Goal: Task Accomplishment & Management: Manage account settings

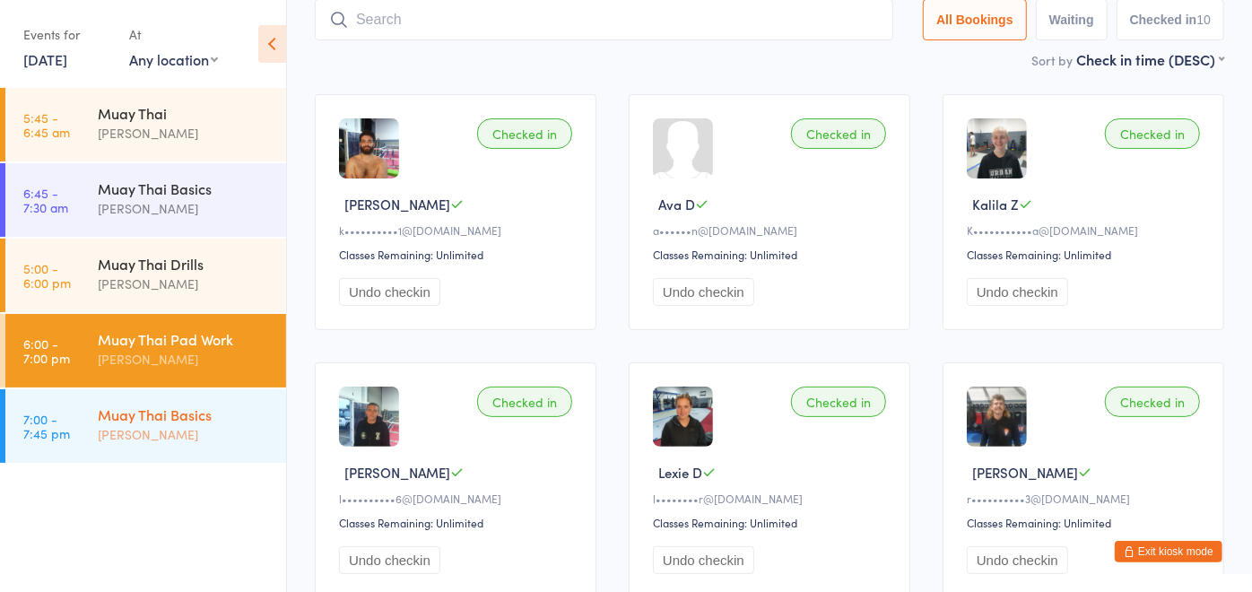
click at [148, 406] on div "Muay Thai Basics" at bounding box center [184, 415] width 173 height 20
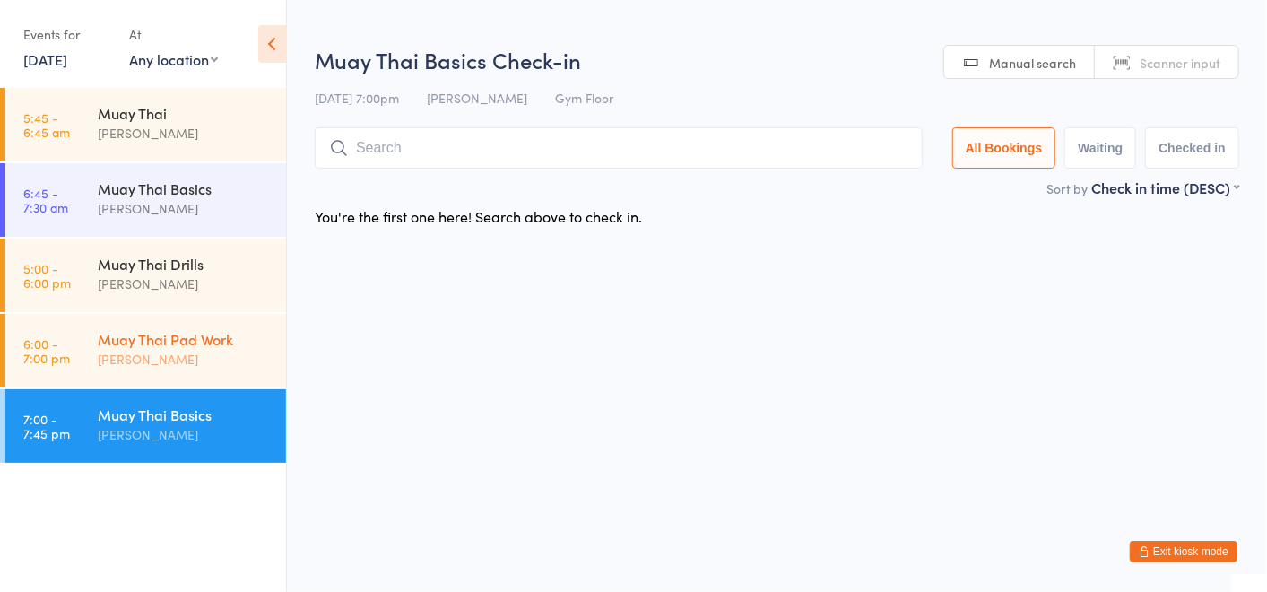
click at [161, 346] on div "Muay Thai Pad Work" at bounding box center [184, 339] width 173 height 20
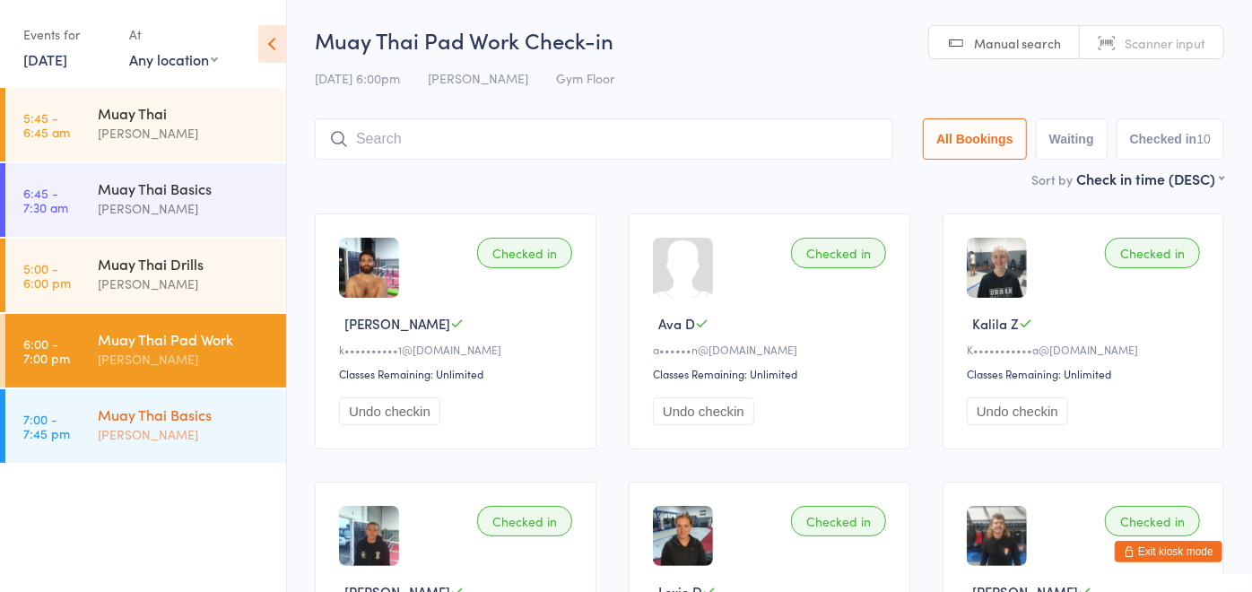
click at [173, 435] on div "[PERSON_NAME]" at bounding box center [184, 434] width 173 height 21
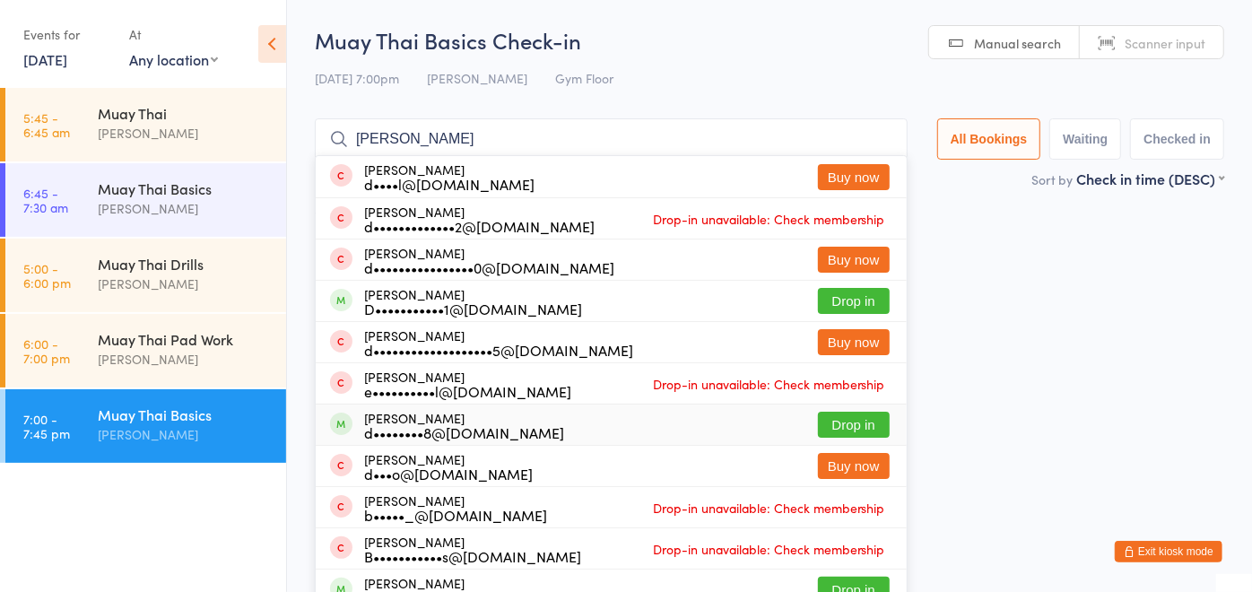
type input "danielle"
click at [935, 421] on html "You have now entered Kiosk Mode. Members will be able to check themselves in us…" at bounding box center [626, 296] width 1252 height 592
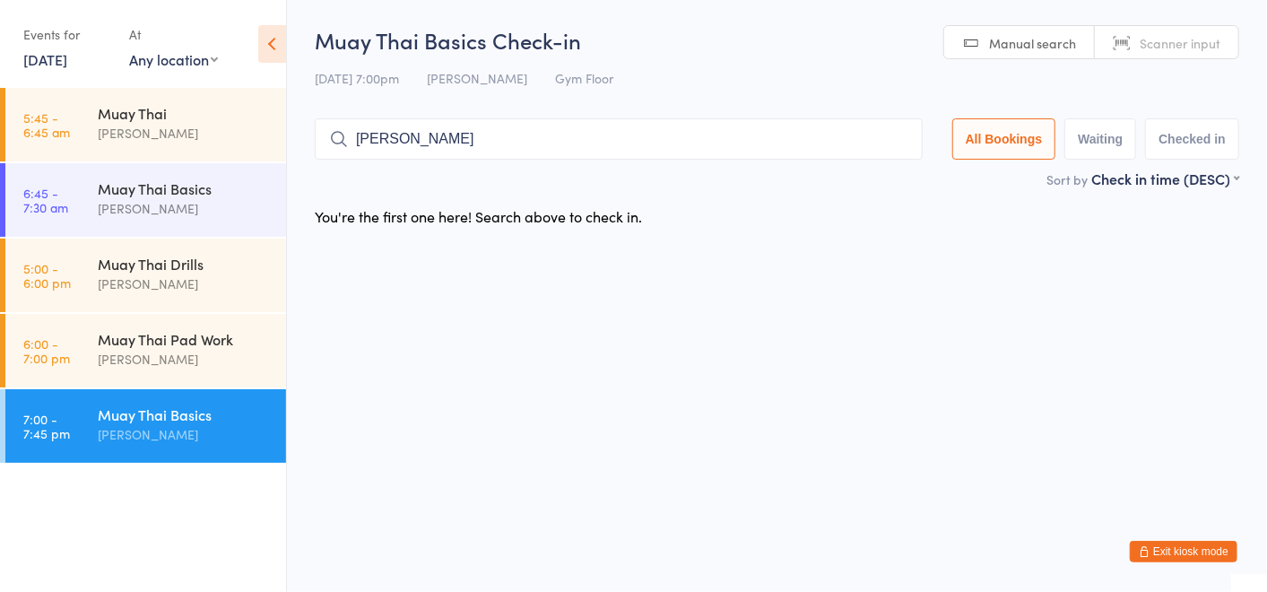
click at [935, 421] on html "You have now entered Kiosk Mode. Members will be able to check themselves in us…" at bounding box center [633, 296] width 1267 height 592
click at [115, 338] on div "Muay Thai Pad Work" at bounding box center [184, 339] width 173 height 20
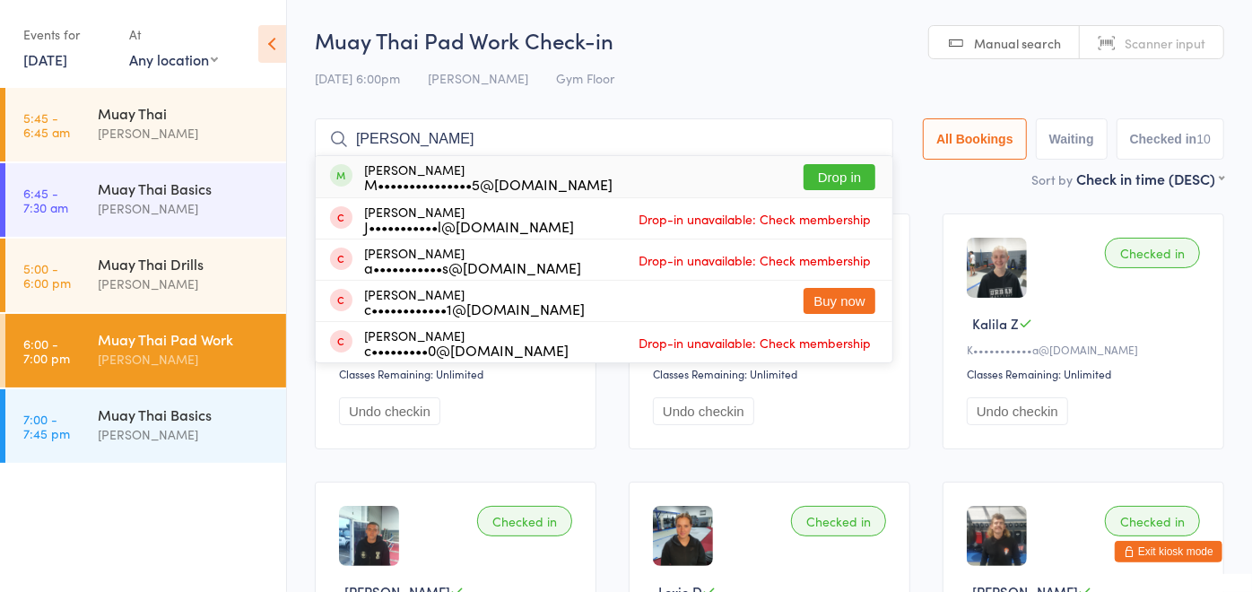
type input "mitch"
click at [845, 174] on button "Drop in" at bounding box center [840, 177] width 72 height 26
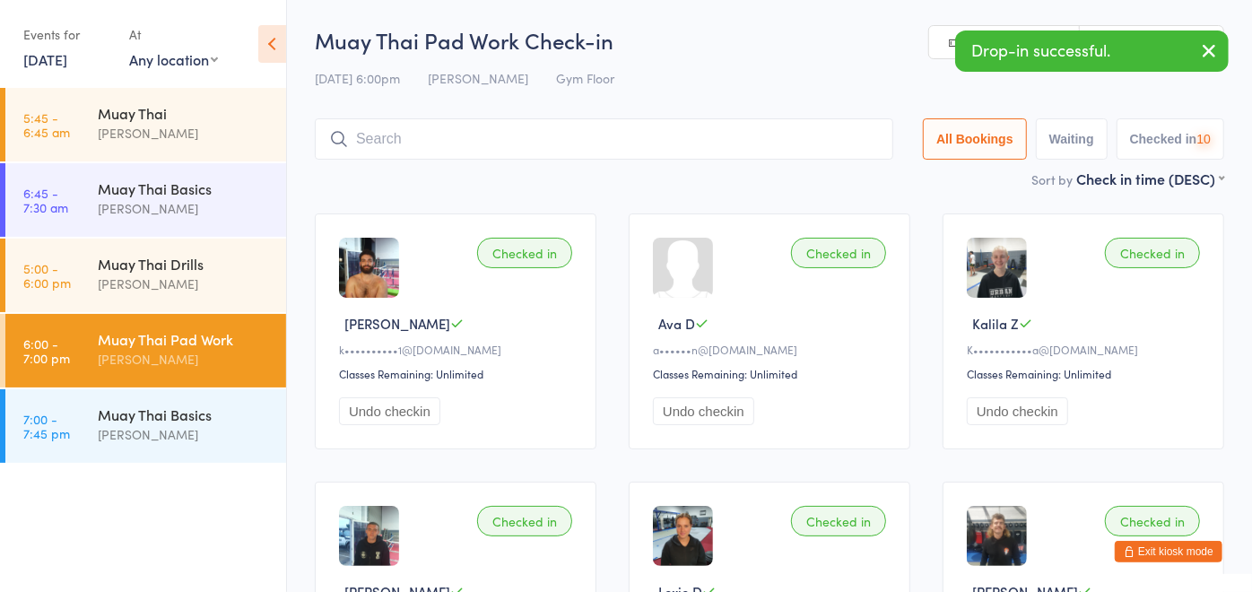
click at [687, 135] on input "search" at bounding box center [604, 138] width 578 height 41
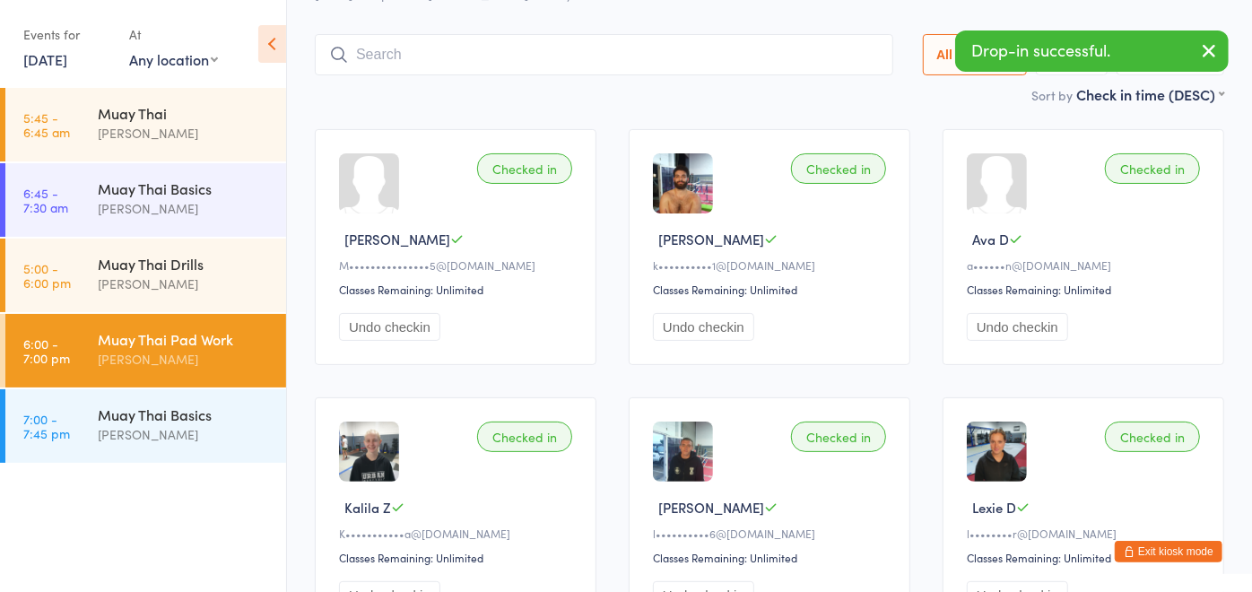
scroll to position [119, 0]
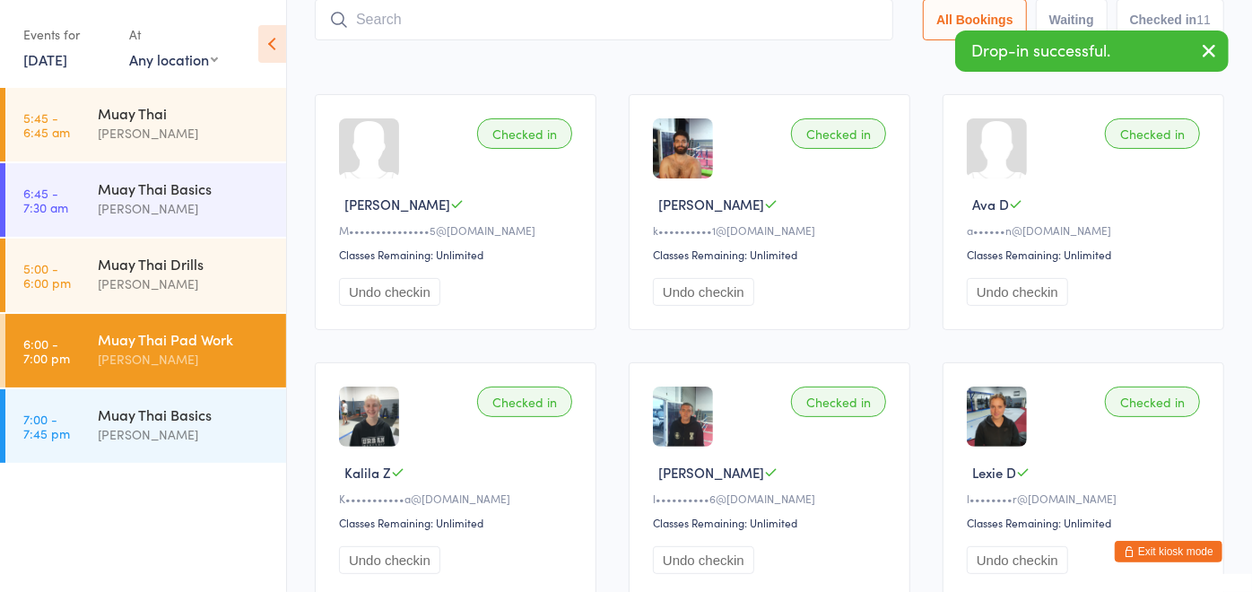
click at [405, 20] on input "search" at bounding box center [604, 19] width 578 height 41
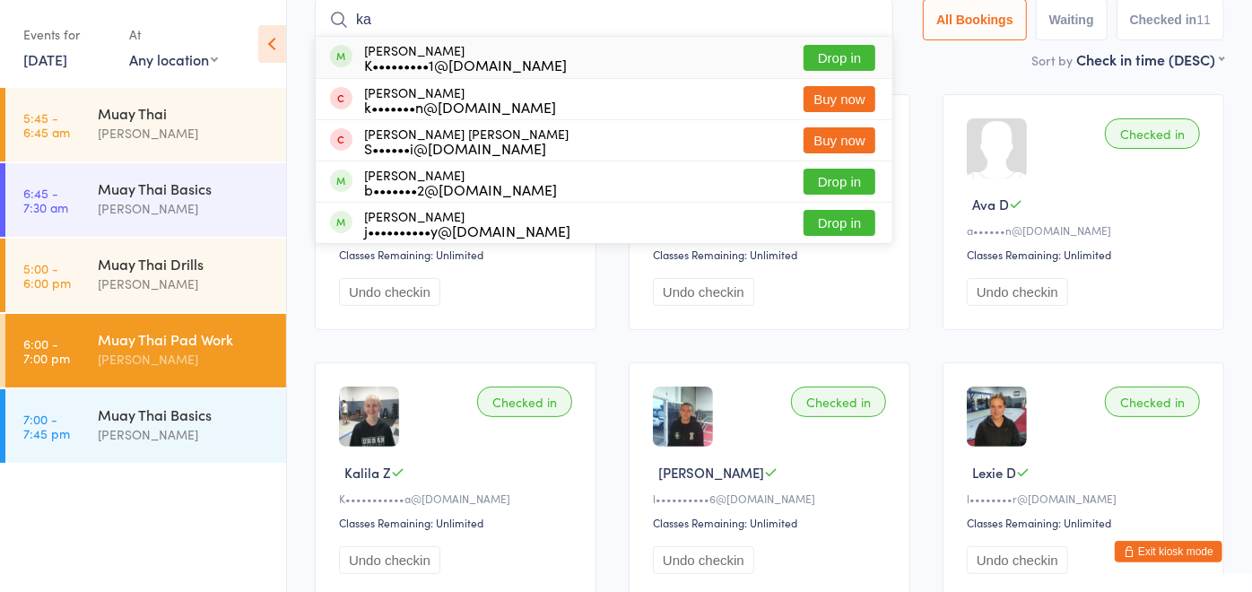
type input "k"
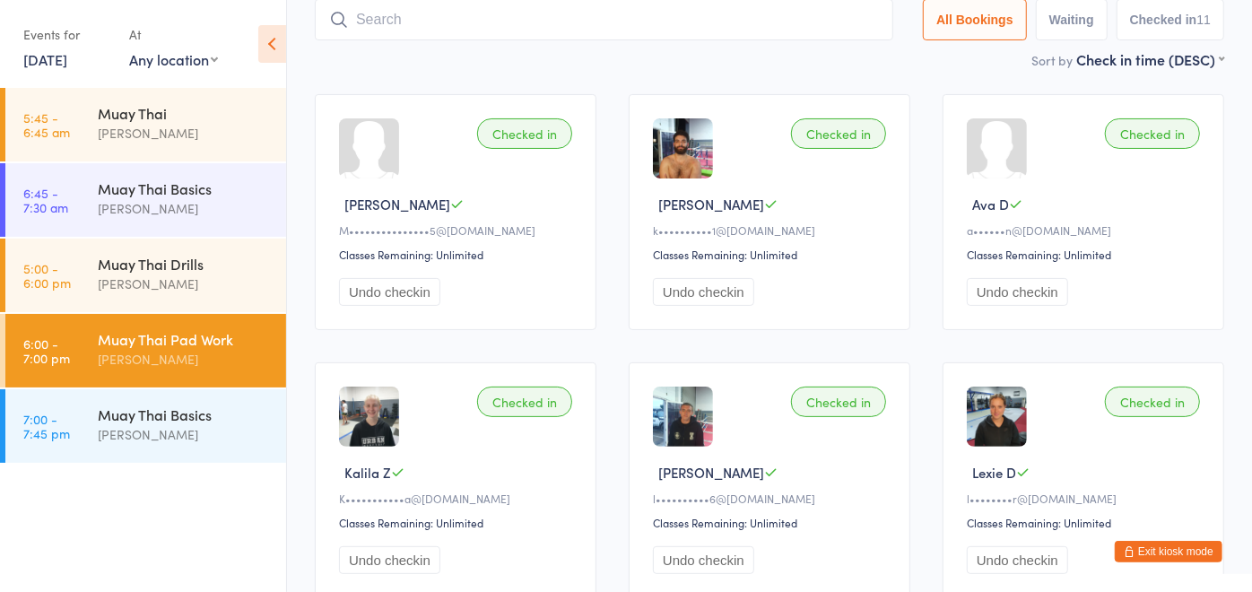
click at [461, 22] on input "search" at bounding box center [604, 19] width 578 height 41
click at [439, 15] on input "search" at bounding box center [604, 19] width 578 height 41
click at [105, 434] on div "[PERSON_NAME]" at bounding box center [184, 434] width 173 height 21
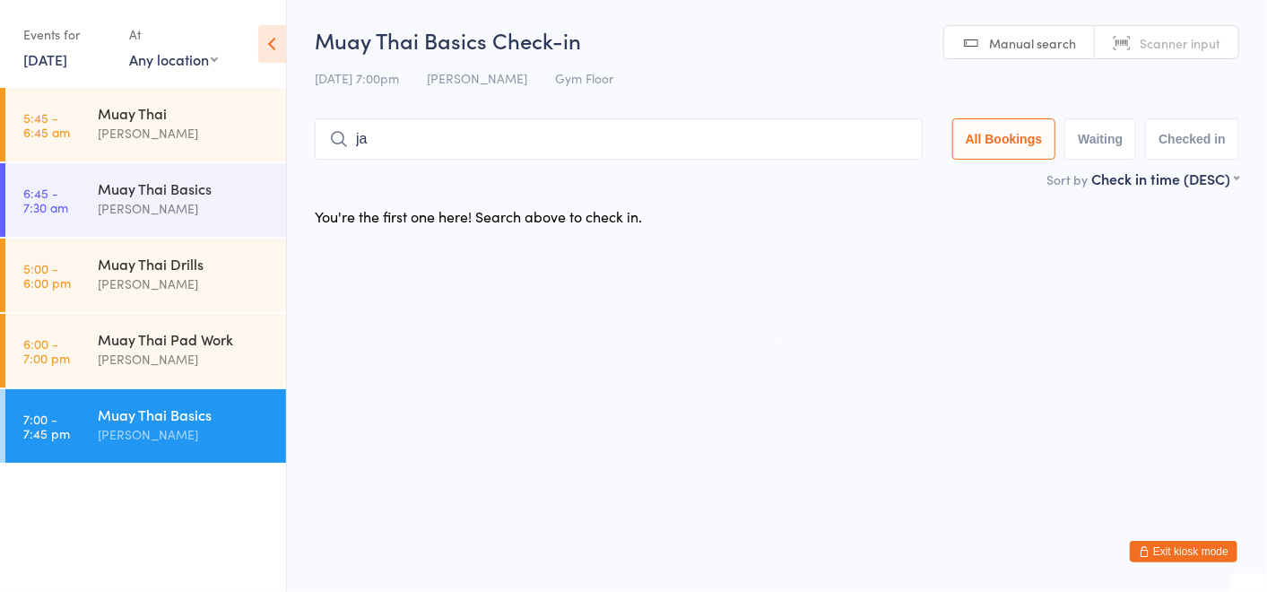
type input "j"
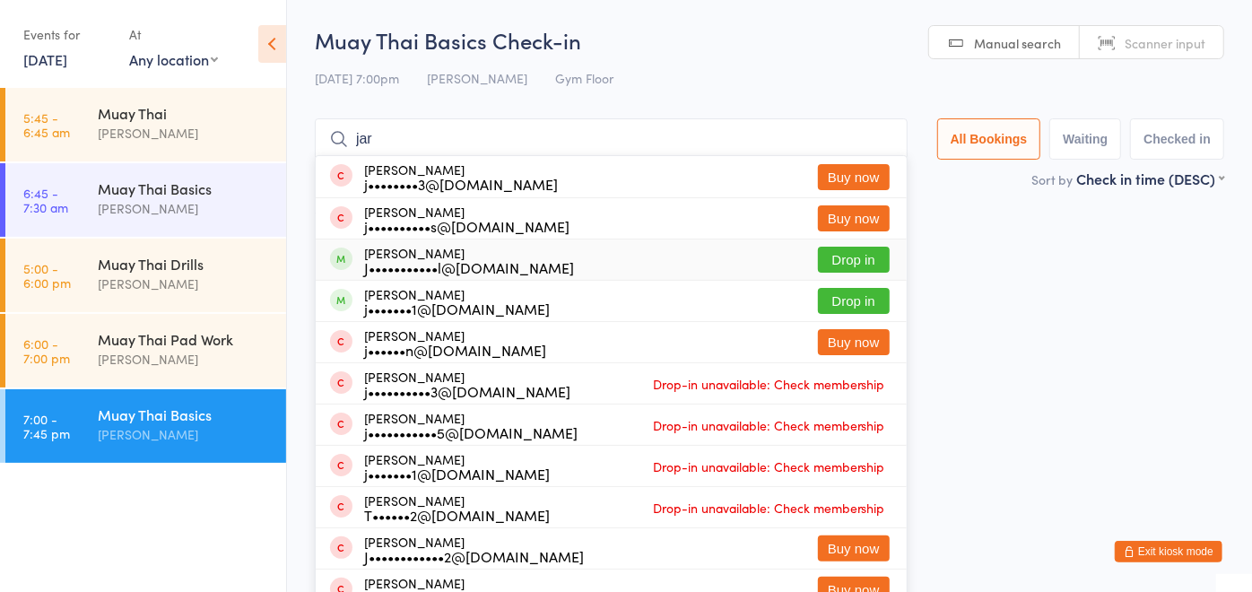
type input "jar"
click at [827, 248] on button "Drop in" at bounding box center [854, 260] width 72 height 26
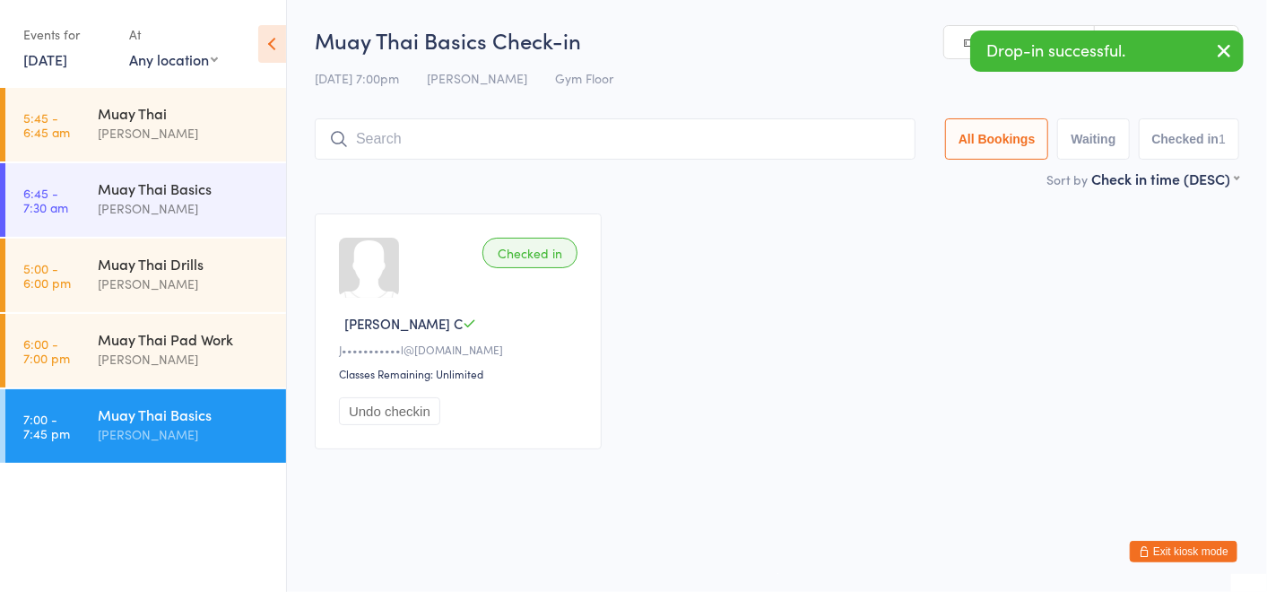
click at [367, 312] on div "Checked in Jarrod C J•••••••••••l@gmail.com Classes Remaining: Unlimited Undo c…" at bounding box center [458, 331] width 287 height 236
click at [398, 257] on div at bounding box center [369, 268] width 60 height 60
click at [376, 327] on span "Jarrod C" at bounding box center [403, 323] width 118 height 19
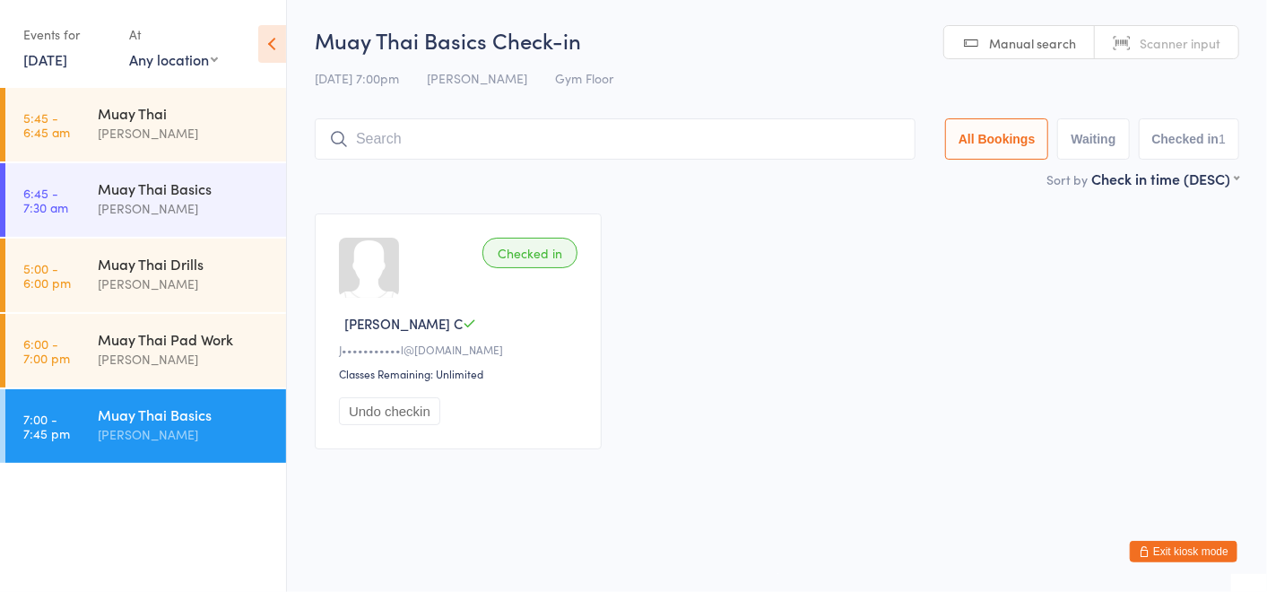
click at [1164, 548] on button "Exit kiosk mode" at bounding box center [1184, 552] width 108 height 22
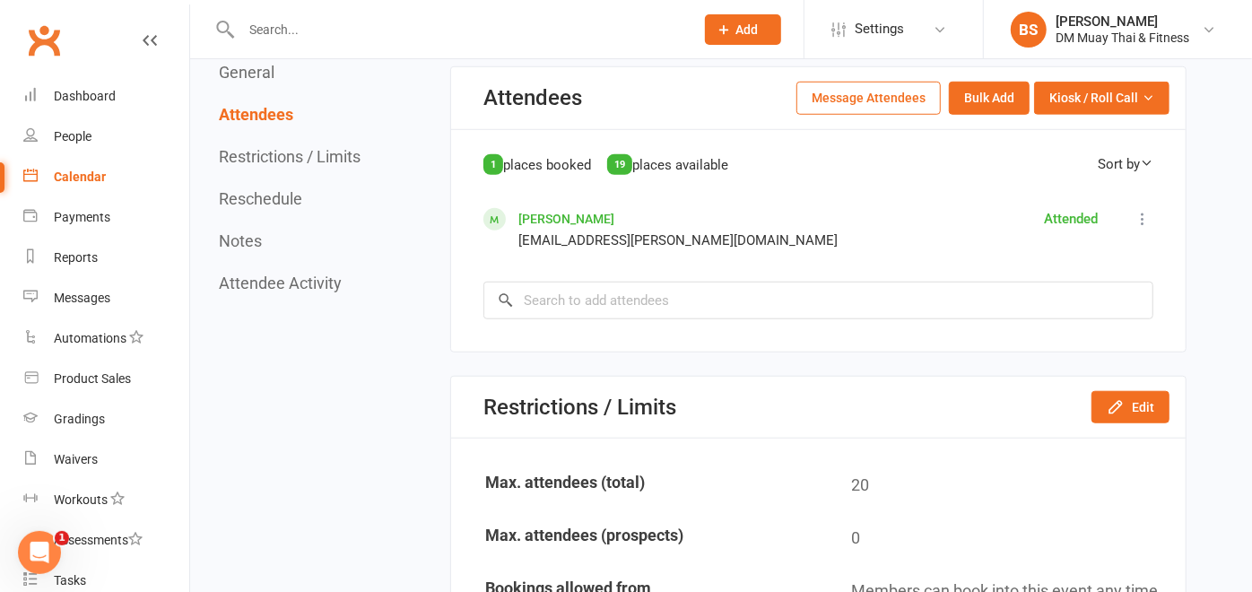
click at [1150, 208] on button at bounding box center [1143, 219] width 22 height 22
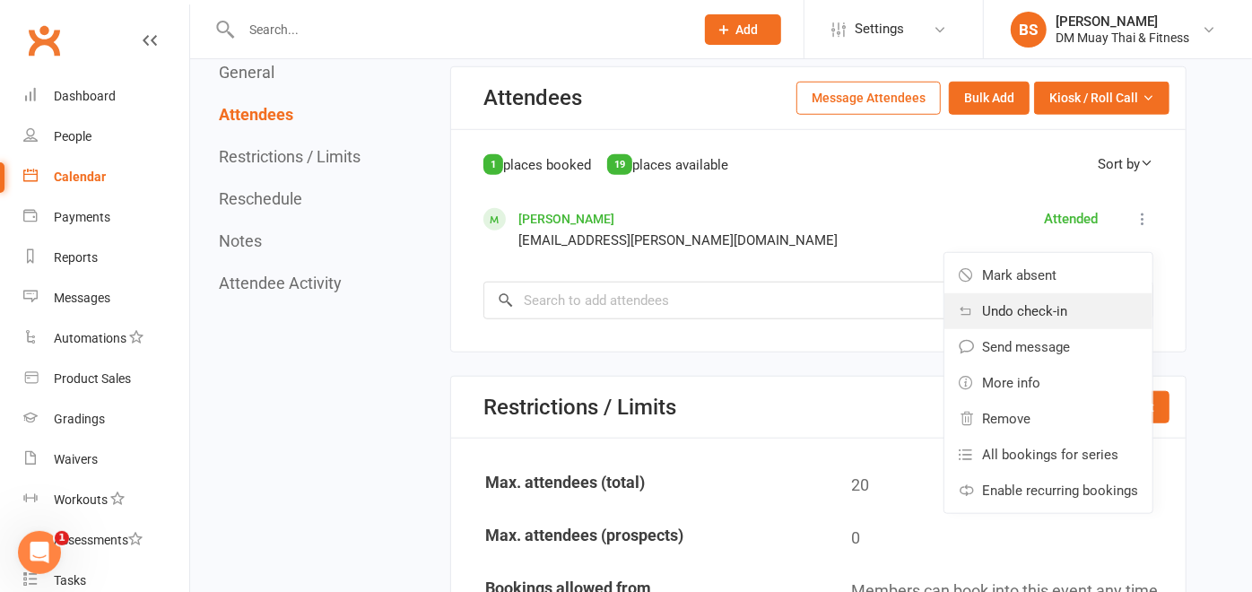
click at [1057, 300] on span "Undo check-in" at bounding box center [1024, 311] width 85 height 22
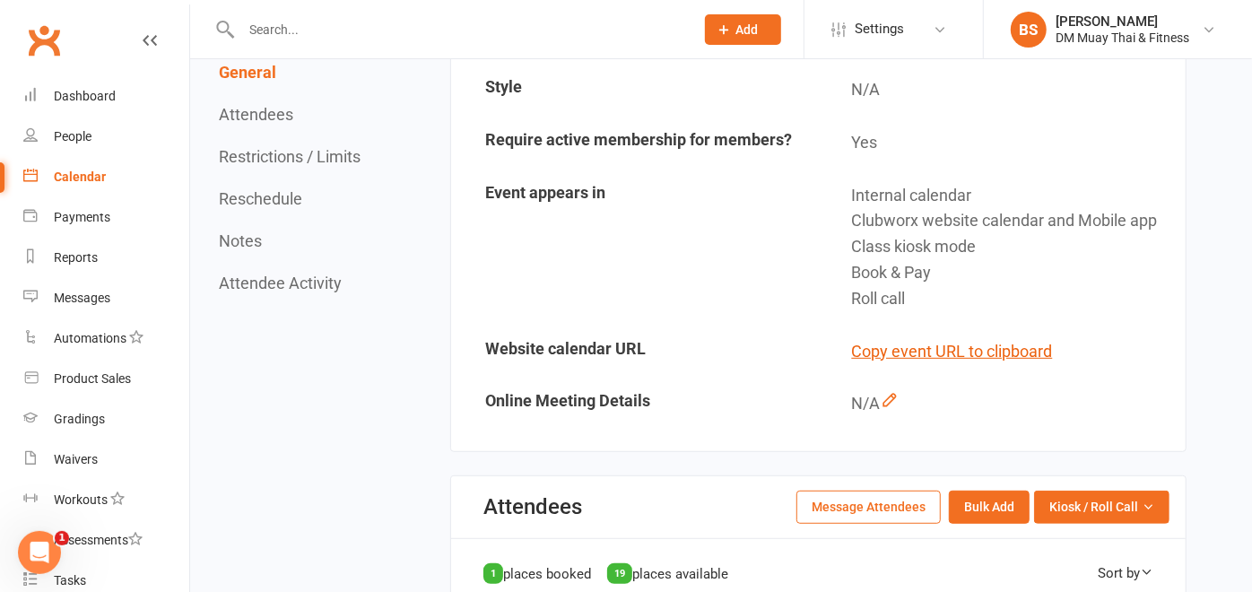
scroll to position [135, 0]
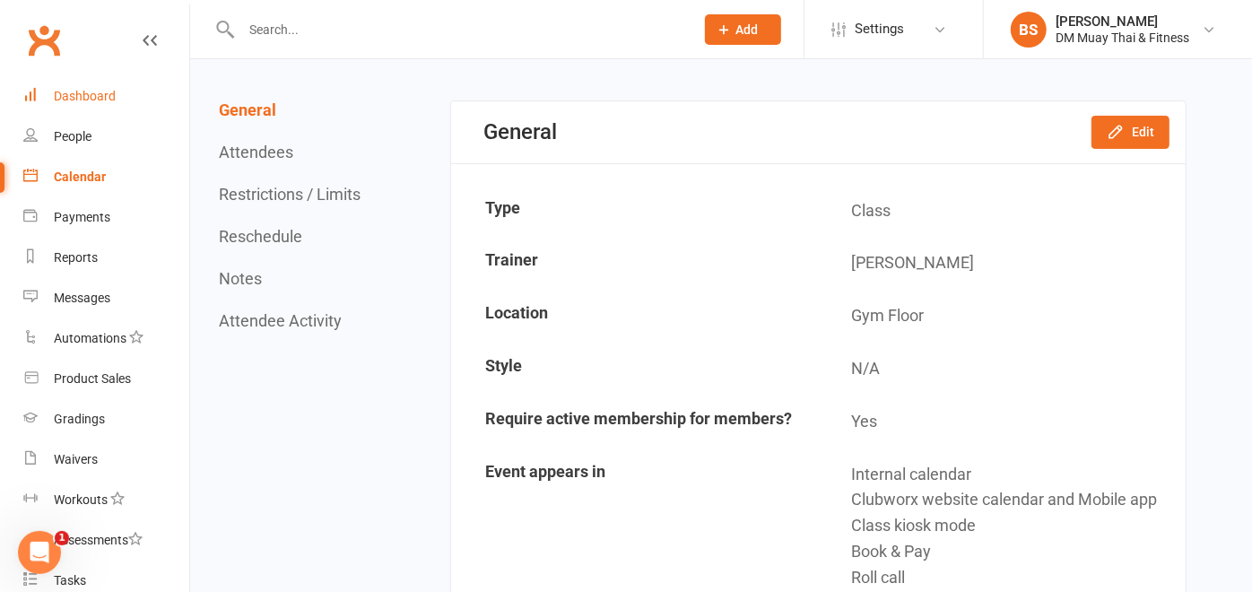
click at [93, 98] on div "Dashboard" at bounding box center [85, 96] width 62 height 14
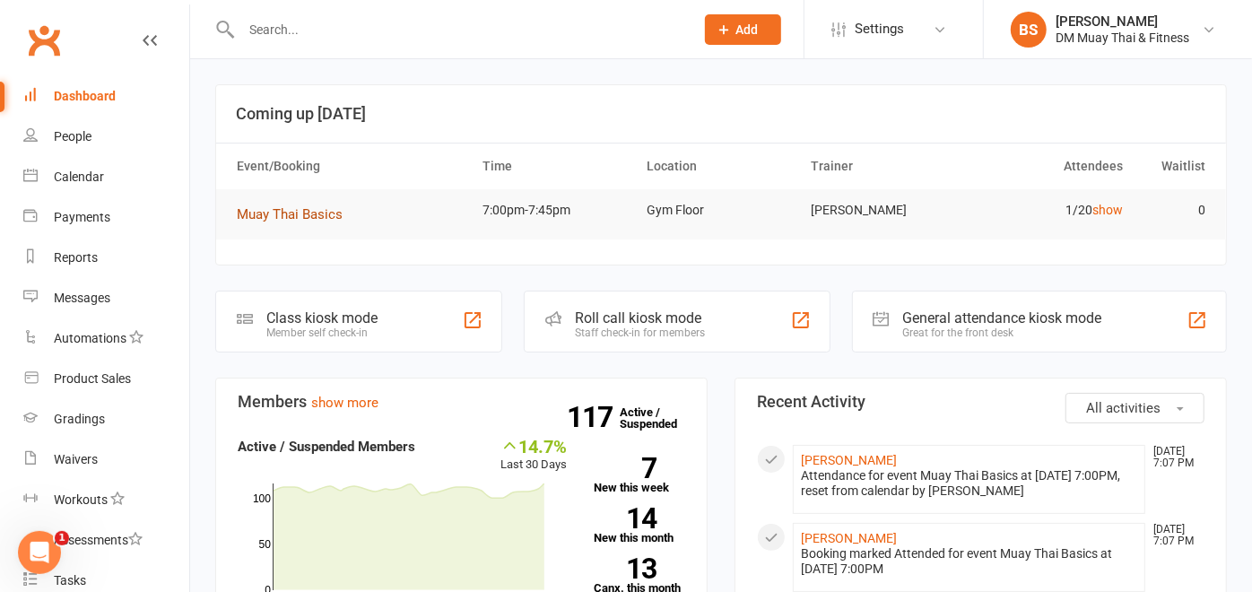
click at [308, 222] on button "Muay Thai Basics" at bounding box center [296, 215] width 118 height 22
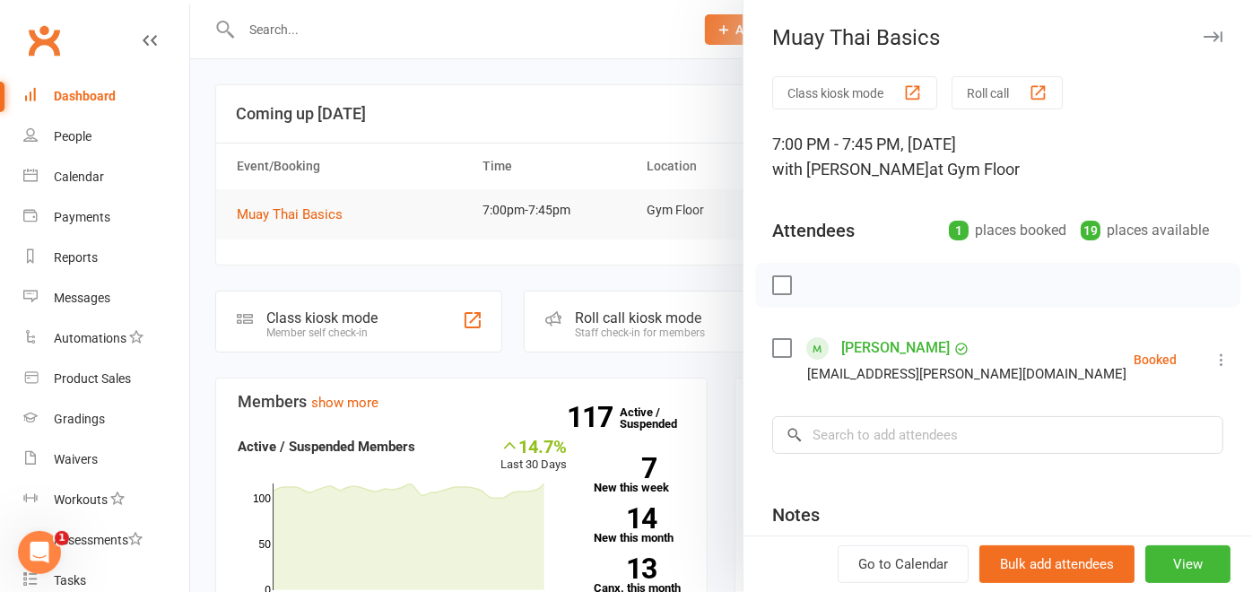
click at [979, 82] on button "Roll call" at bounding box center [1007, 92] width 111 height 33
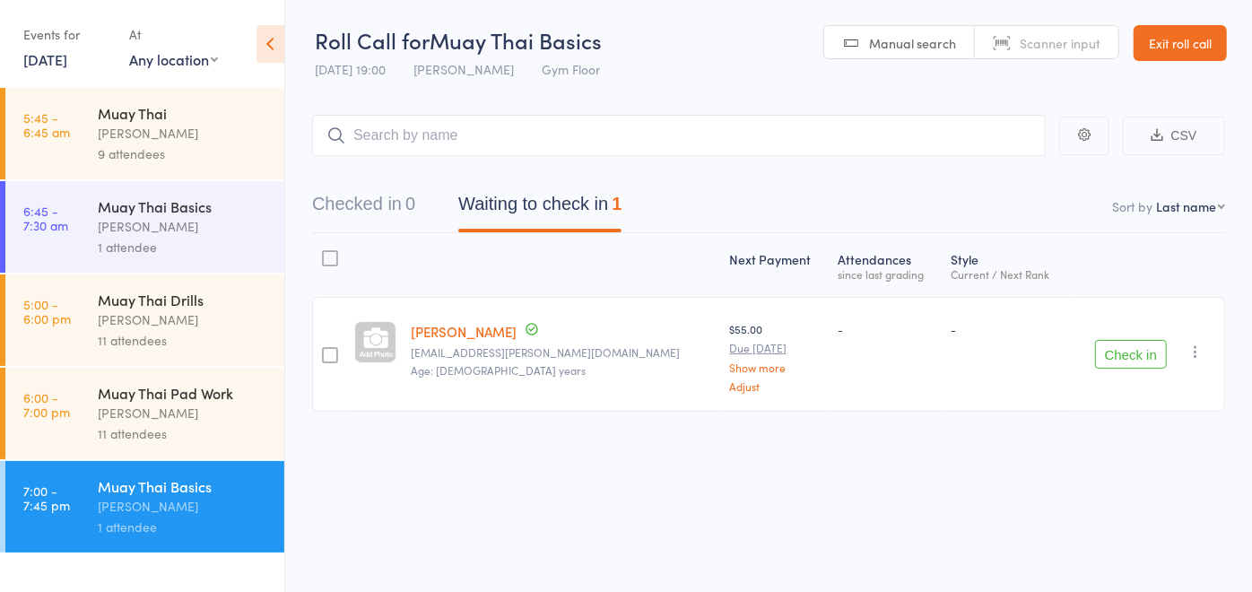
click at [474, 331] on link "[PERSON_NAME]" at bounding box center [464, 331] width 106 height 19
click at [471, 127] on input "search" at bounding box center [679, 135] width 734 height 41
click at [471, 127] on input "jayden" at bounding box center [679, 135] width 734 height 41
type input "j"
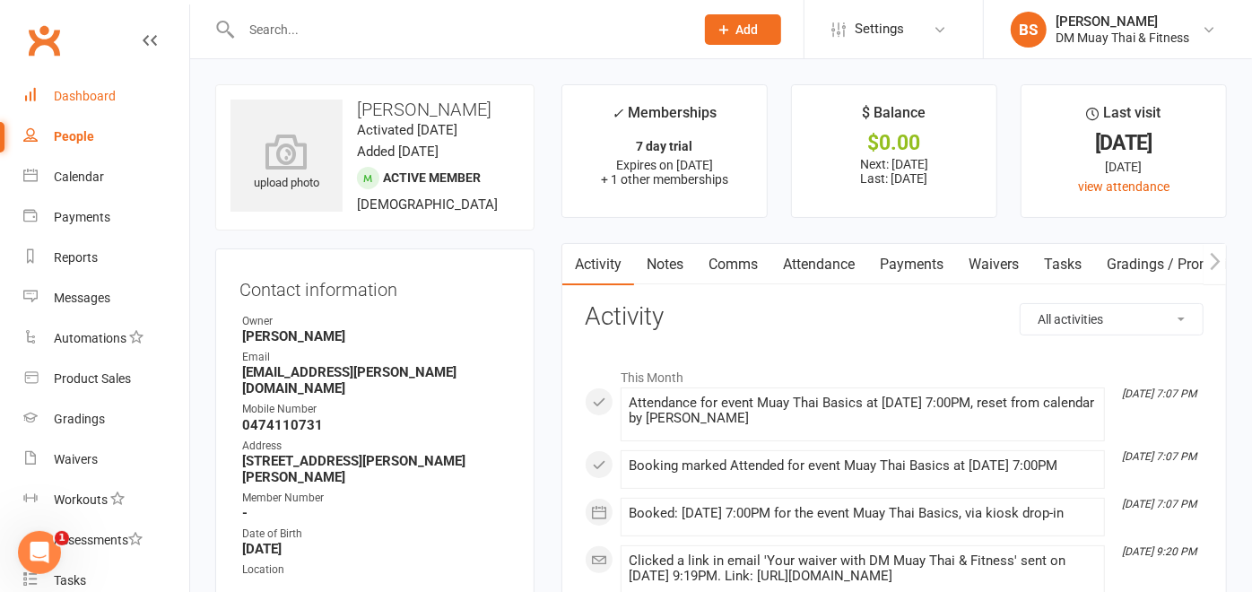
click at [110, 100] on div "Dashboard" at bounding box center [85, 96] width 62 height 14
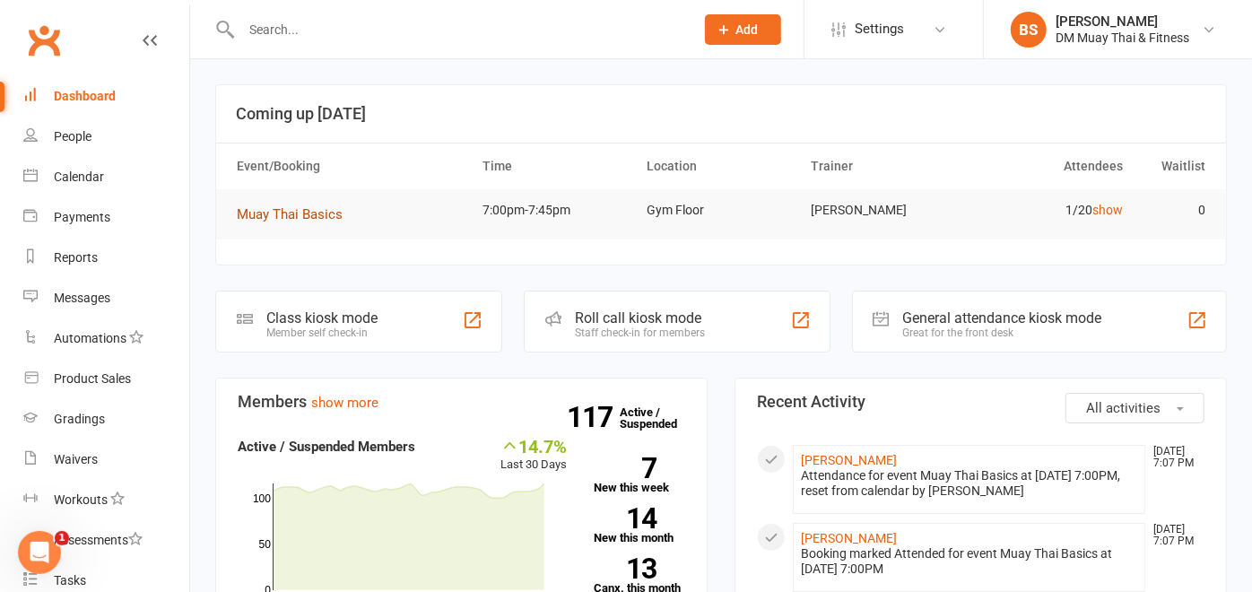
click at [332, 214] on span "Muay Thai Basics" at bounding box center [290, 214] width 106 height 16
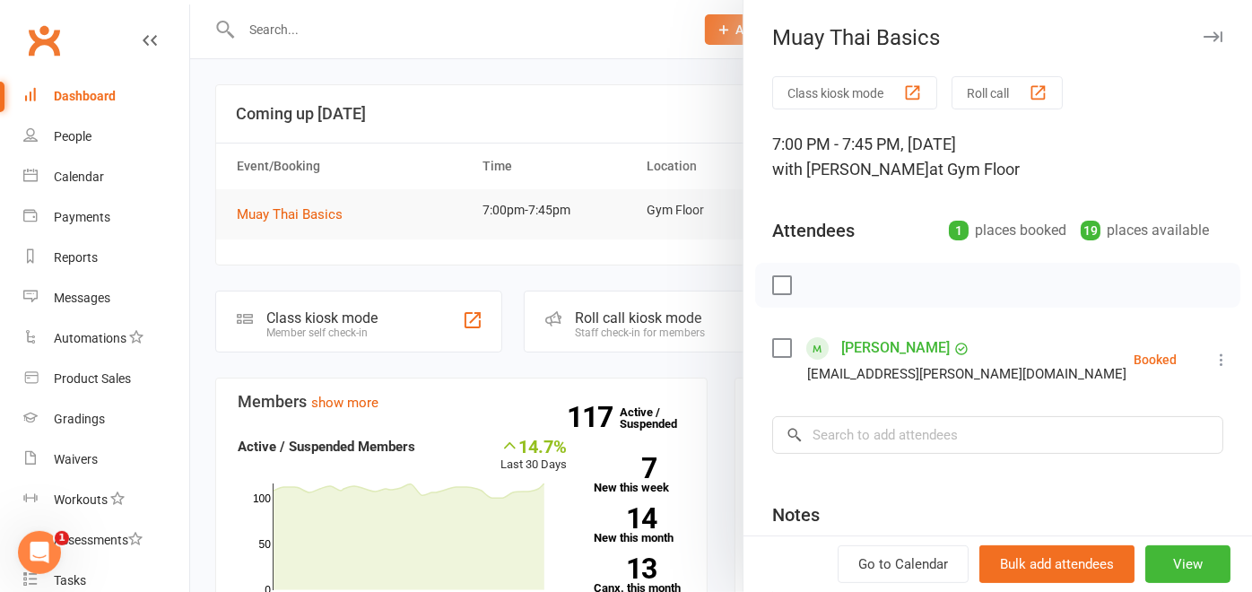
click at [977, 102] on button "Roll call" at bounding box center [1007, 92] width 111 height 33
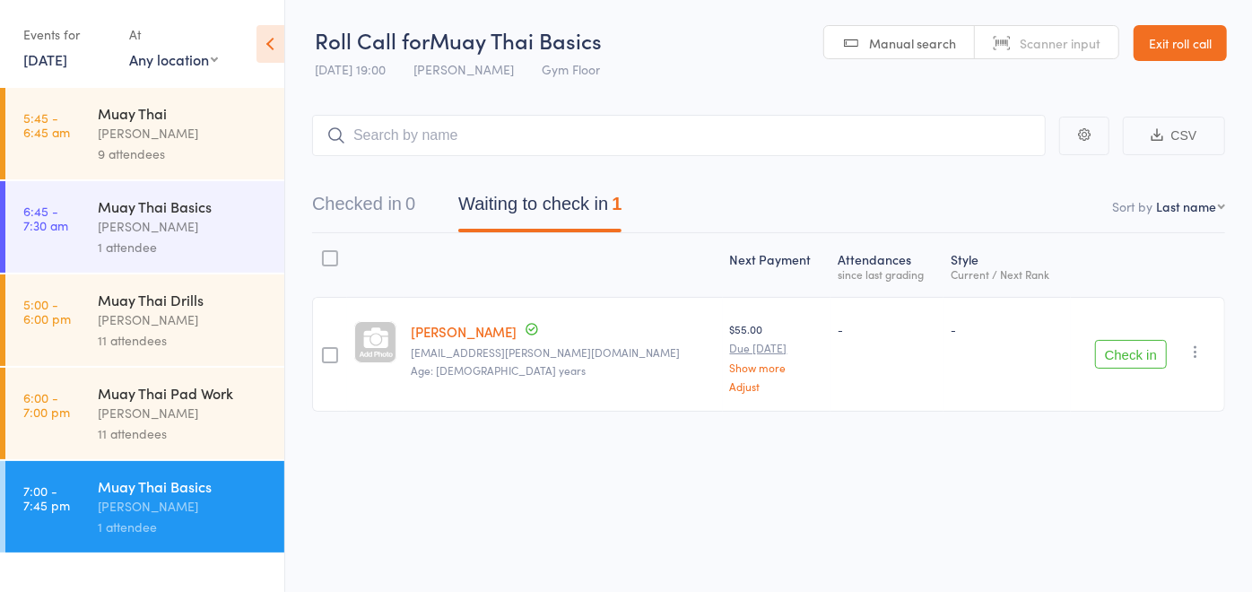
click at [1196, 346] on icon "button" at bounding box center [1196, 352] width 18 height 18
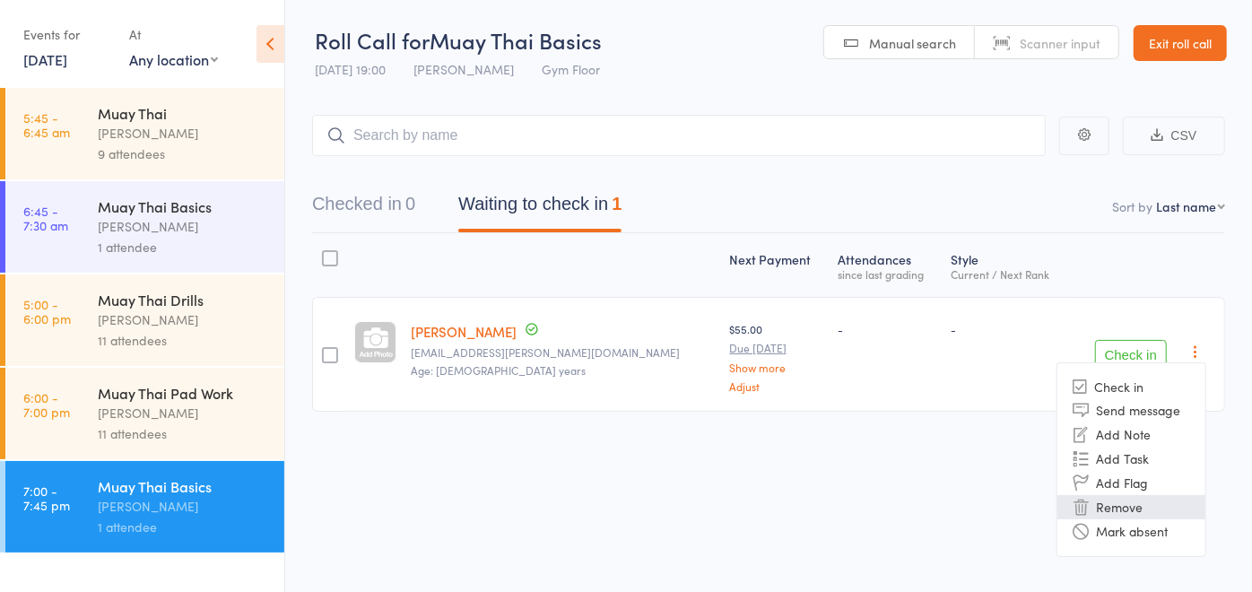
click at [1141, 504] on li "Remove" at bounding box center [1131, 507] width 148 height 24
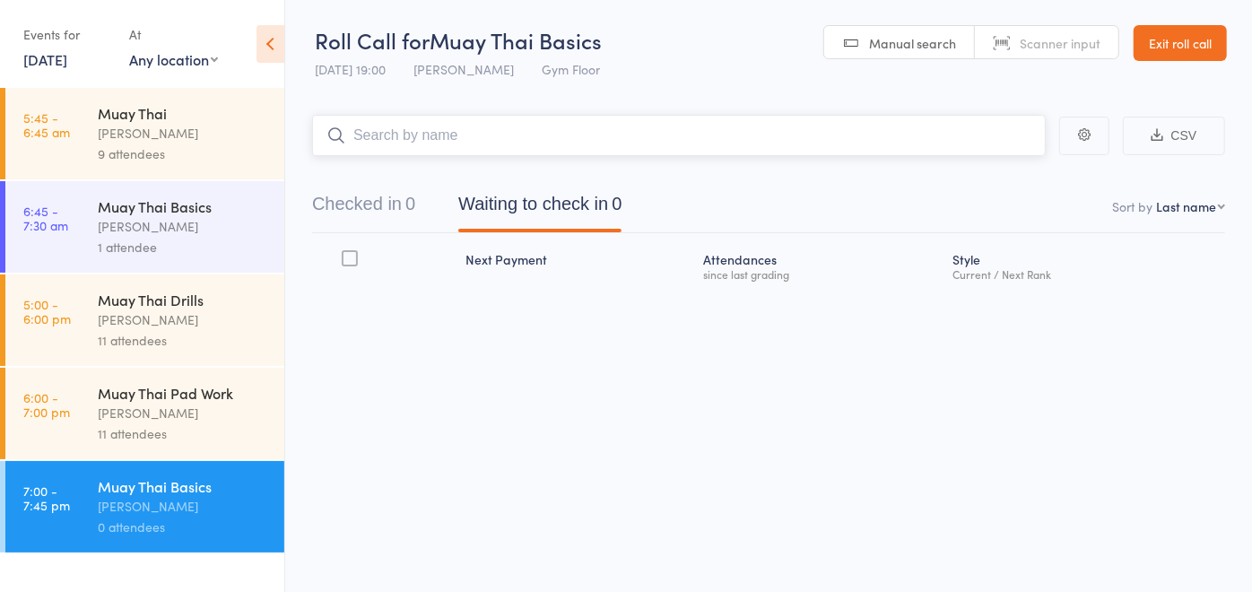
click at [648, 130] on input "search" at bounding box center [679, 135] width 734 height 41
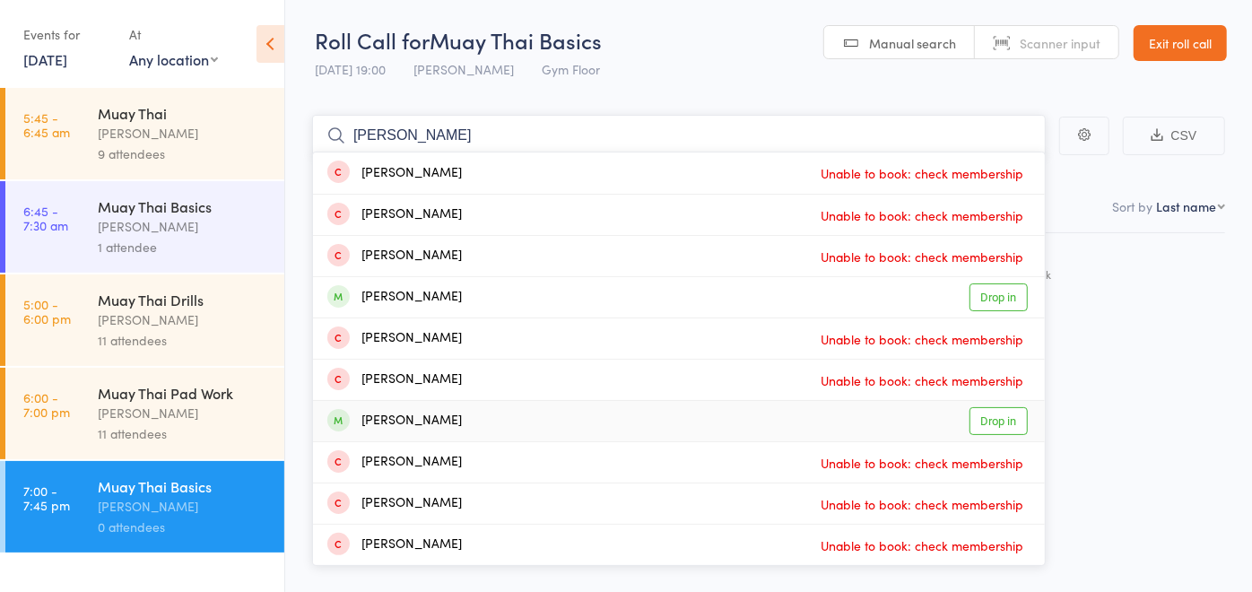
type input "[PERSON_NAME]"
click at [1009, 413] on link "Drop in" at bounding box center [999, 421] width 58 height 28
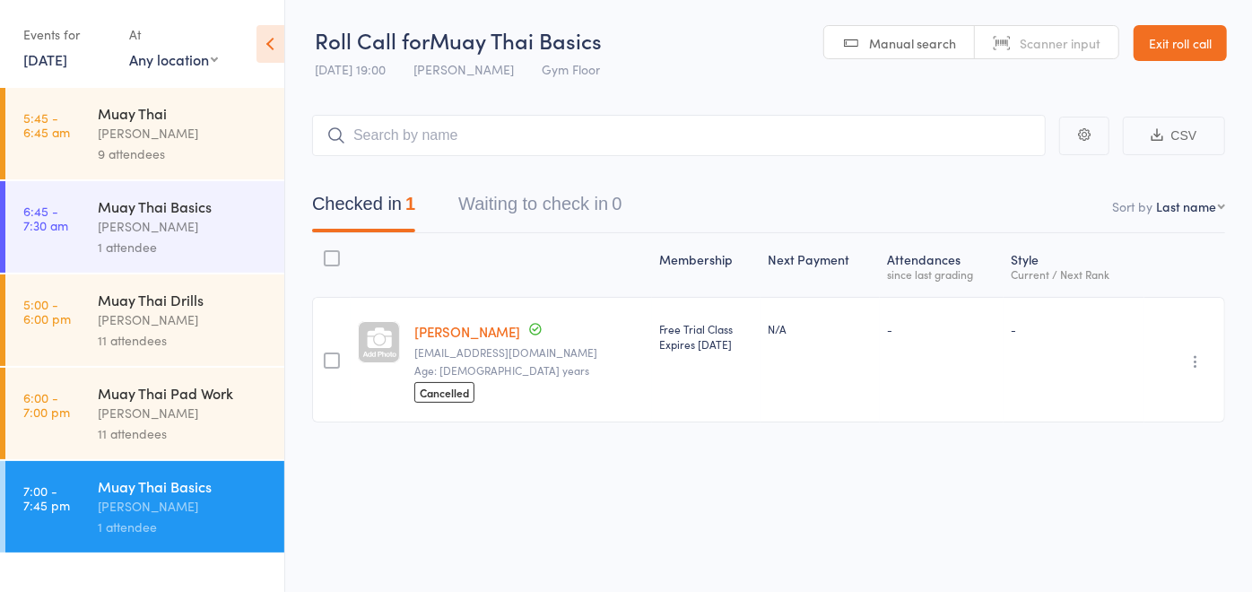
click at [1168, 48] on link "Exit roll call" at bounding box center [1180, 43] width 93 height 36
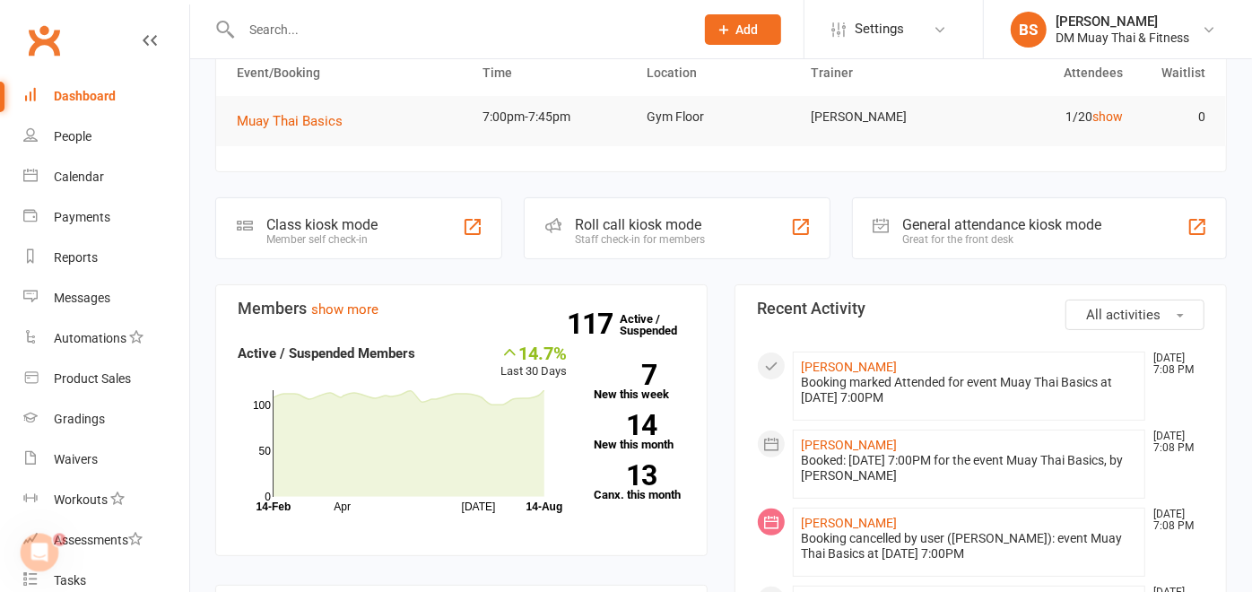
scroll to position [92, 0]
click at [448, 239] on div "Class kiosk mode Member self check-in" at bounding box center [358, 229] width 287 height 62
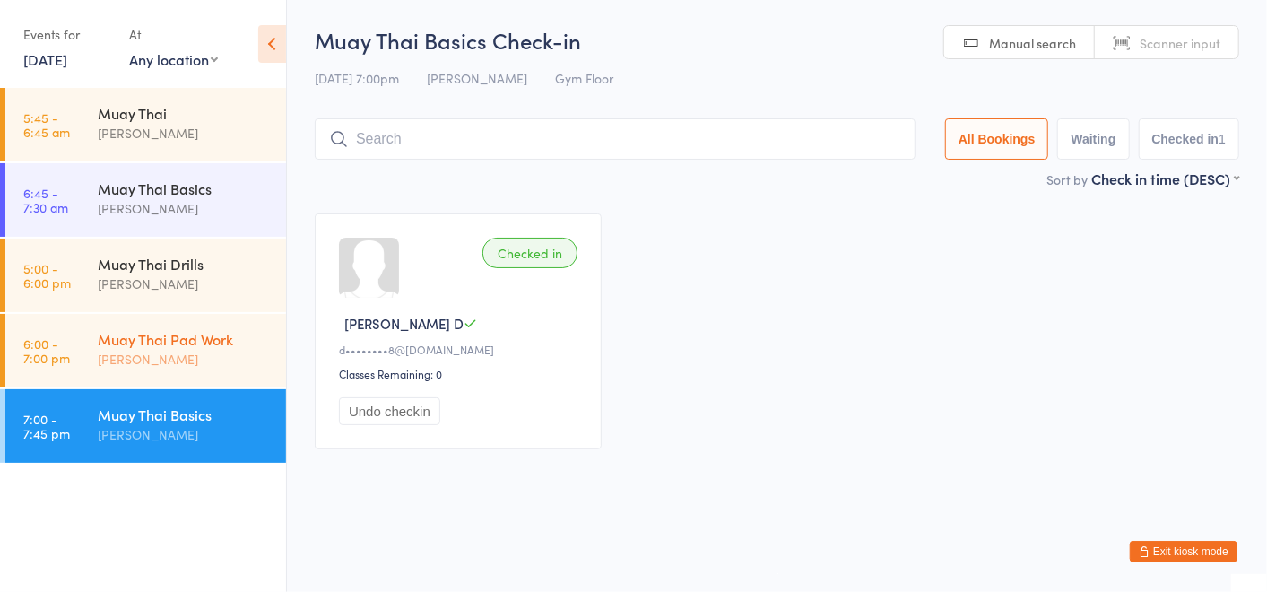
click at [145, 343] on div "Muay Thai Pad Work" at bounding box center [184, 339] width 173 height 20
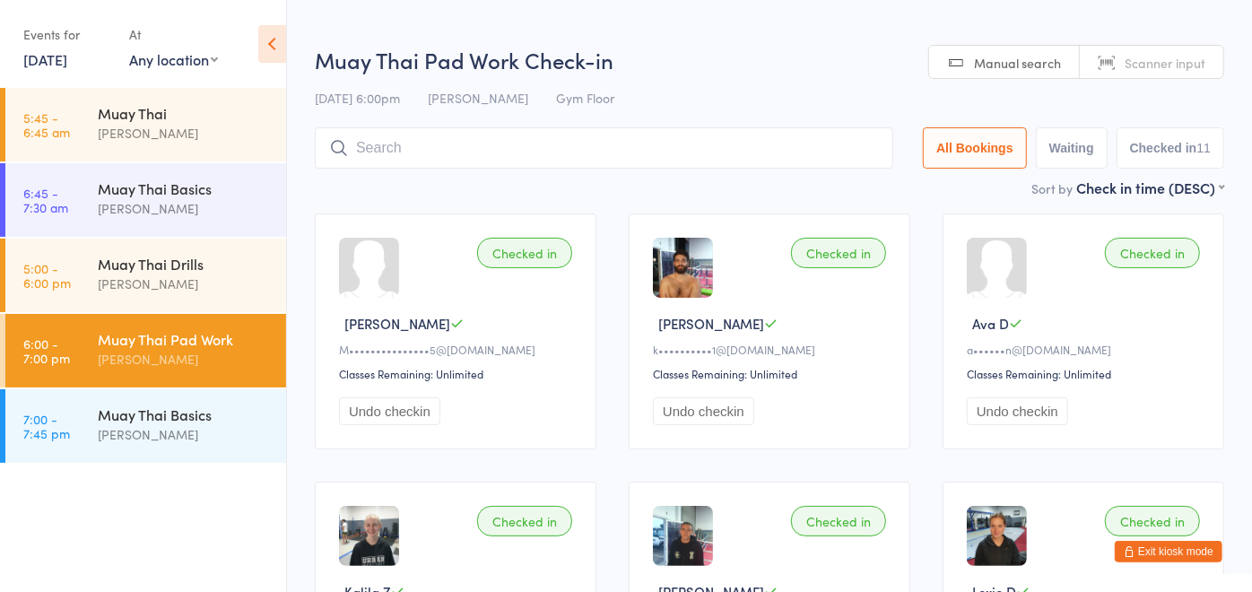
click at [488, 140] on input "search" at bounding box center [604, 147] width 578 height 41
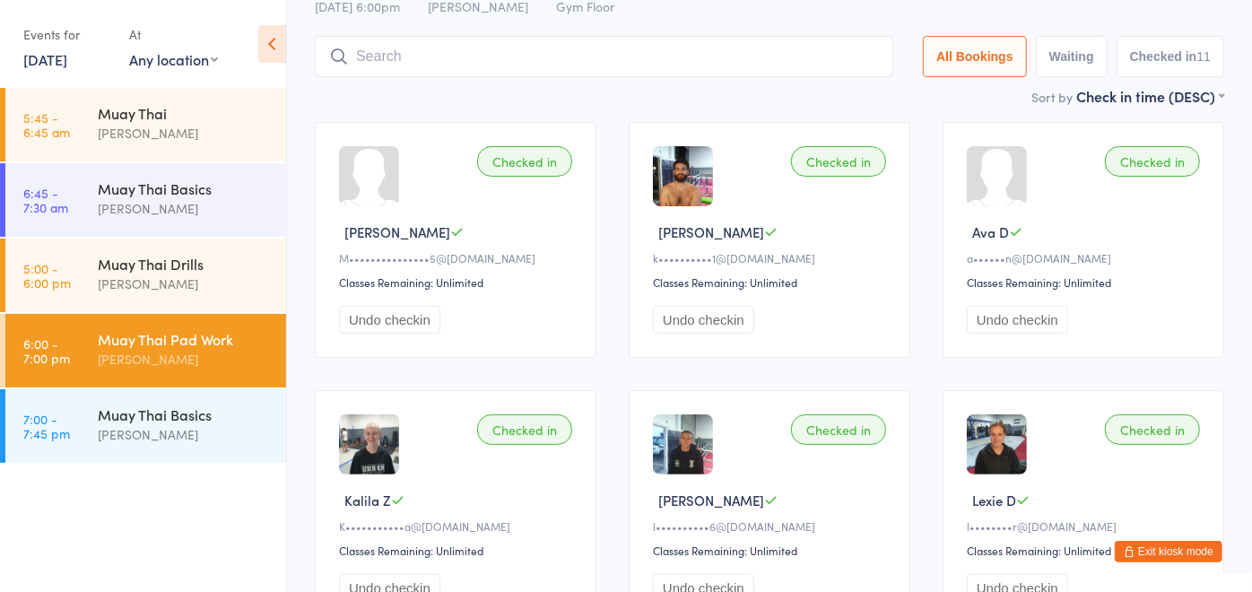
scroll to position [127, 0]
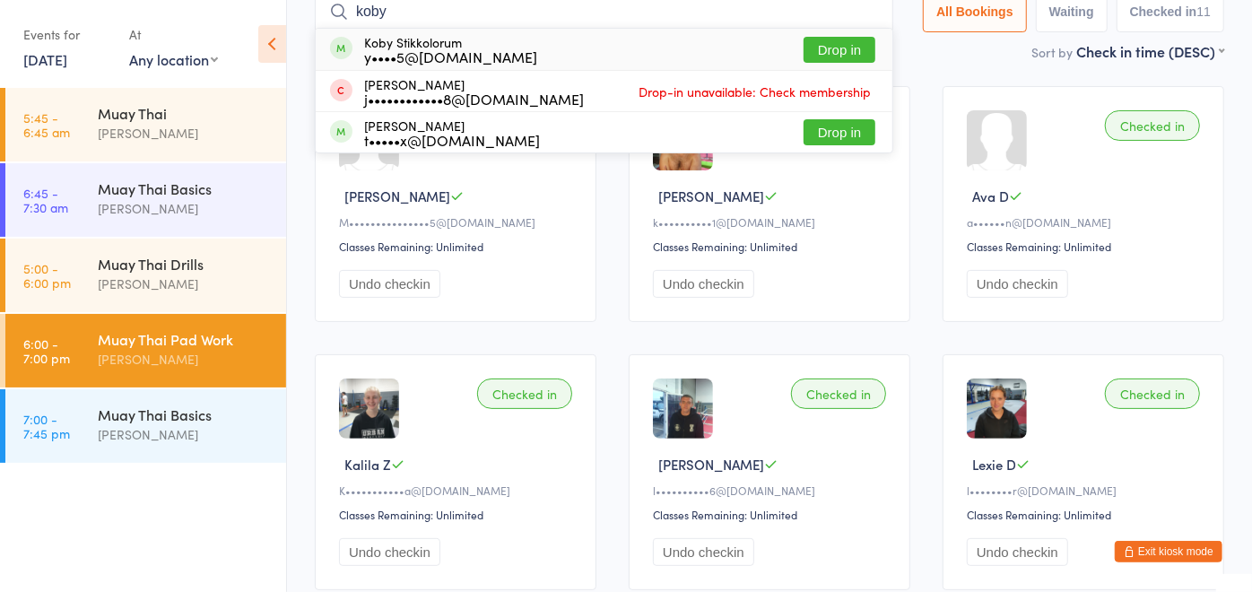
type input "koby"
click at [851, 49] on button "Drop in" at bounding box center [840, 50] width 72 height 26
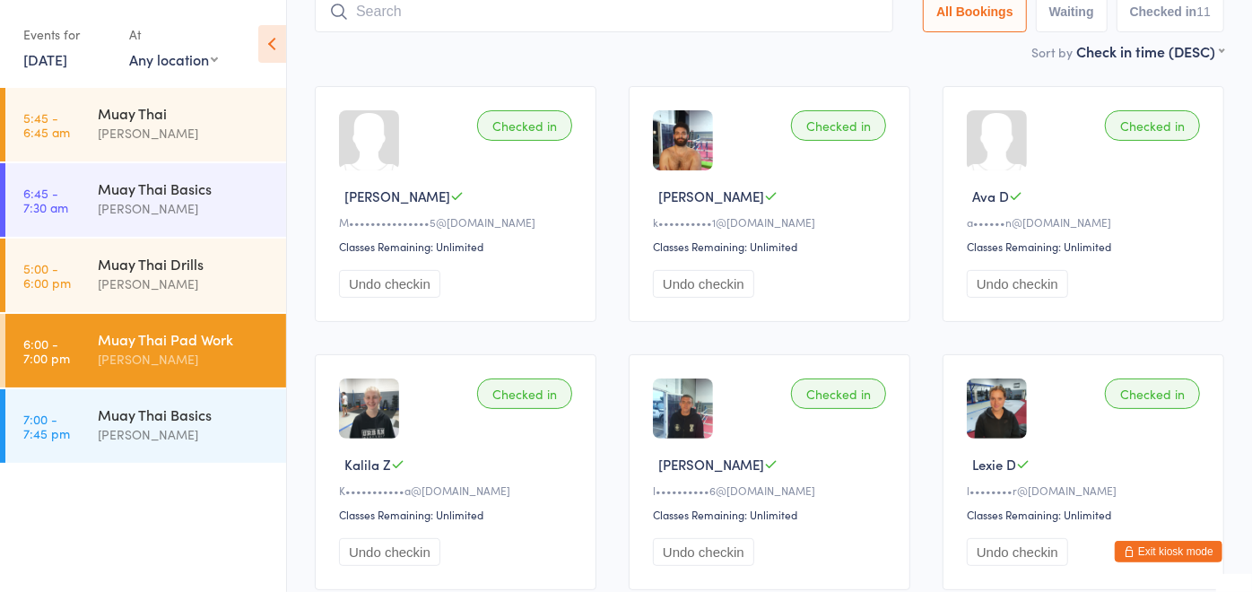
scroll to position [119, 0]
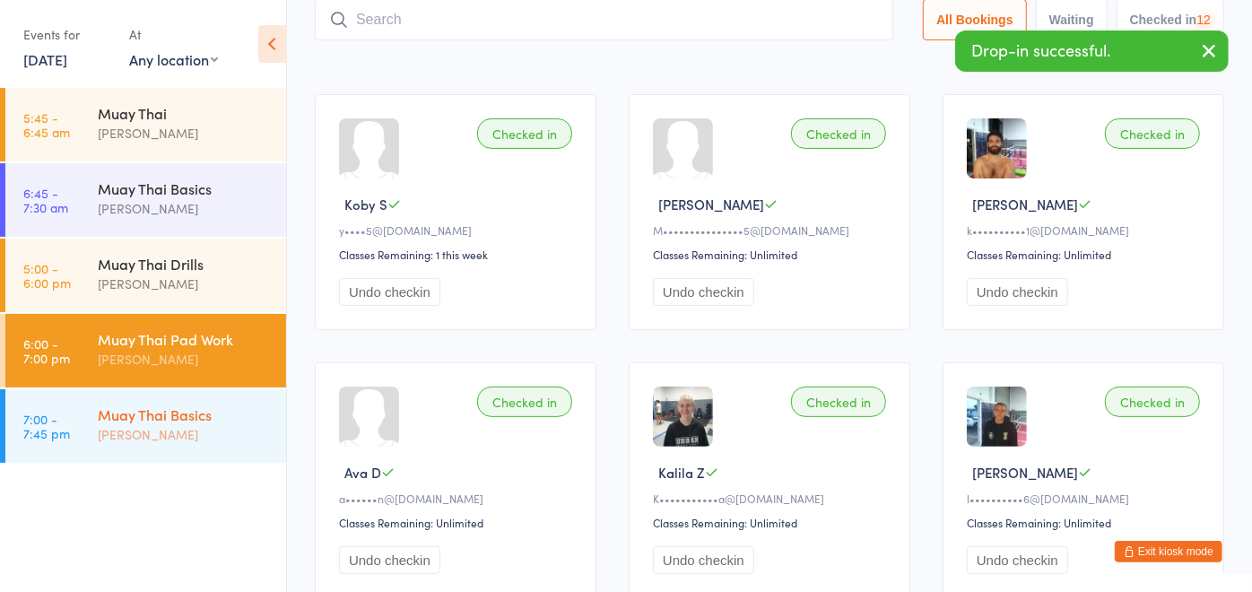
click at [95, 432] on link "7:00 - 7:45 pm Muay Thai Basics David McIntosh" at bounding box center [145, 426] width 281 height 74
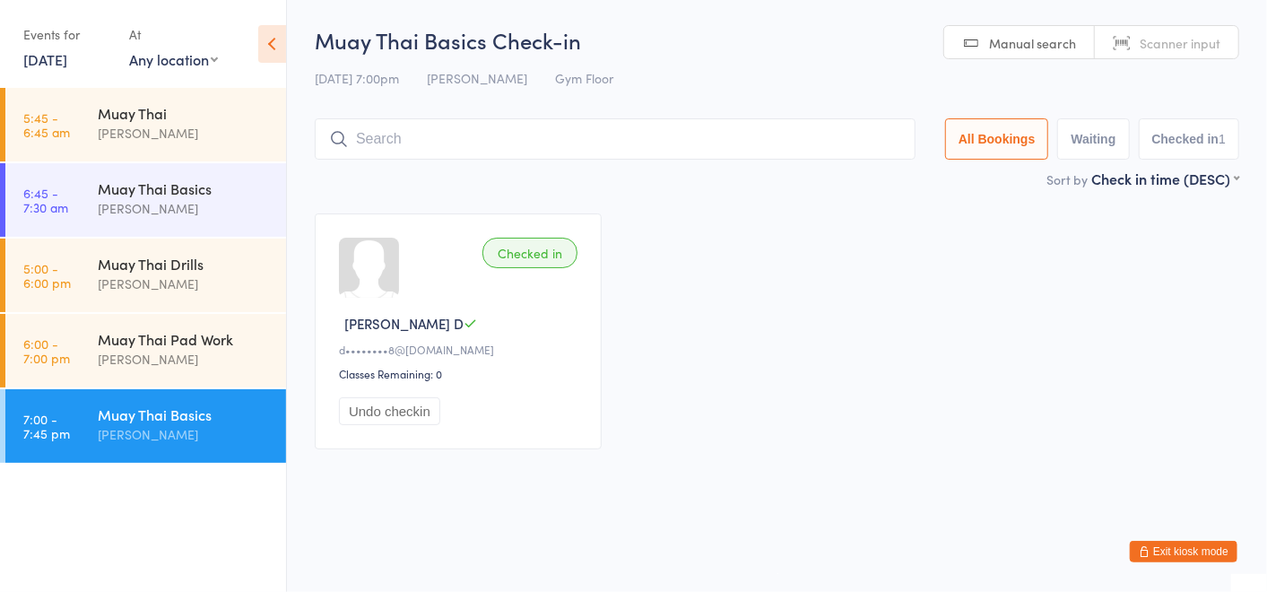
click at [367, 144] on input "search" at bounding box center [615, 138] width 601 height 41
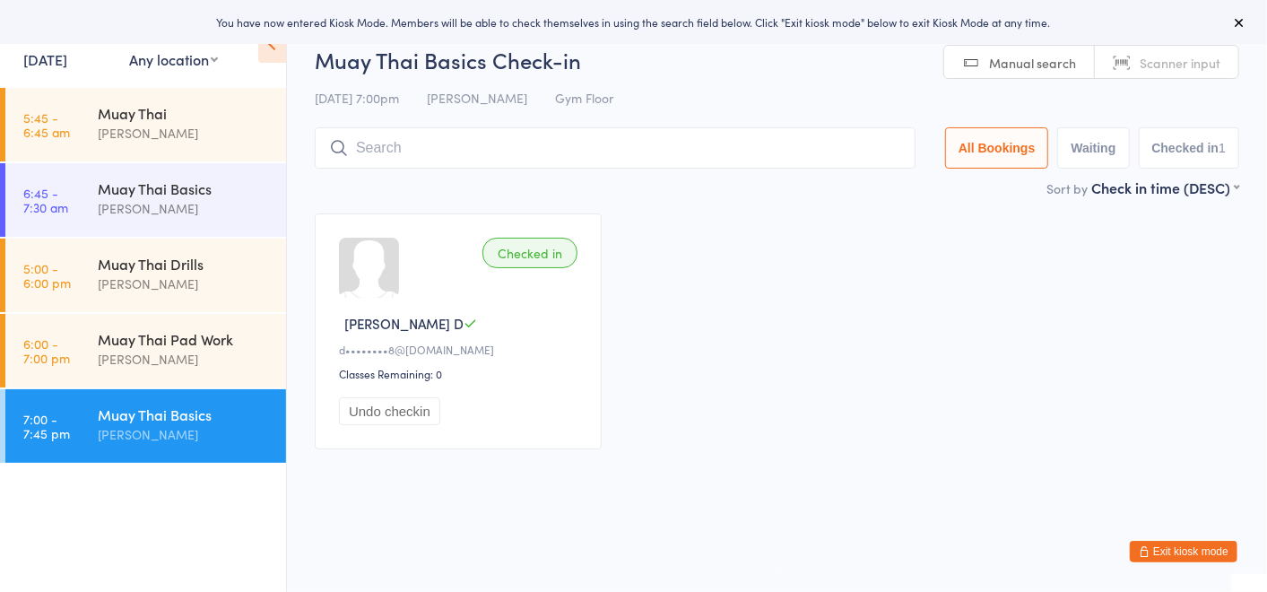
click at [1168, 552] on button "Exit kiosk mode" at bounding box center [1184, 552] width 108 height 22
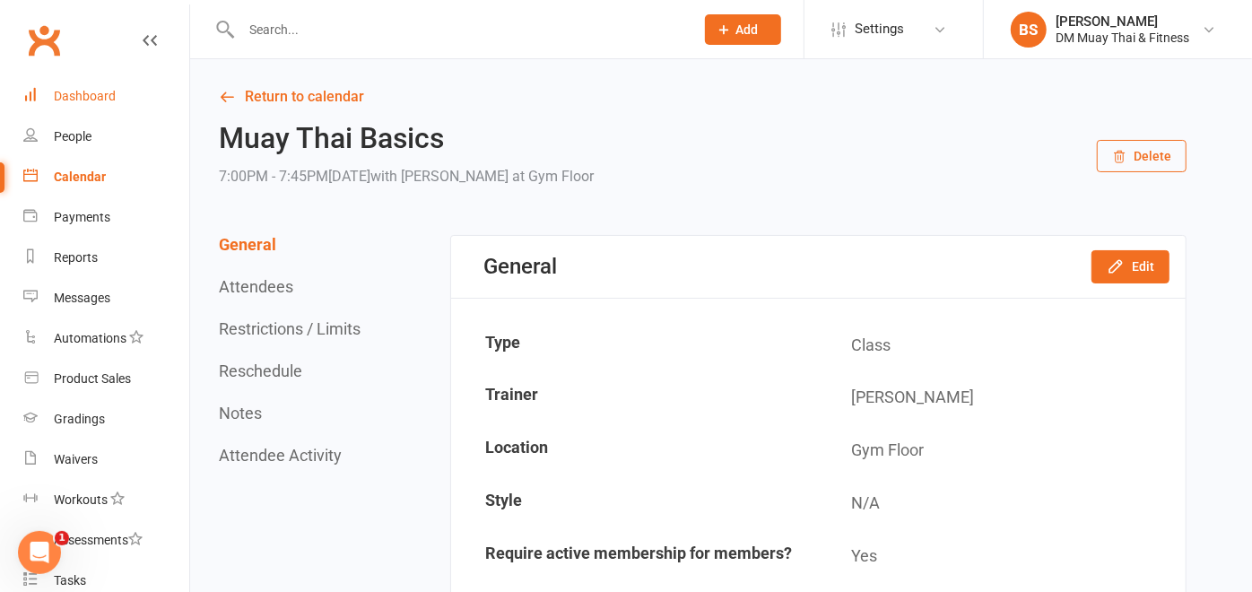
click at [86, 91] on div "Dashboard" at bounding box center [85, 96] width 62 height 14
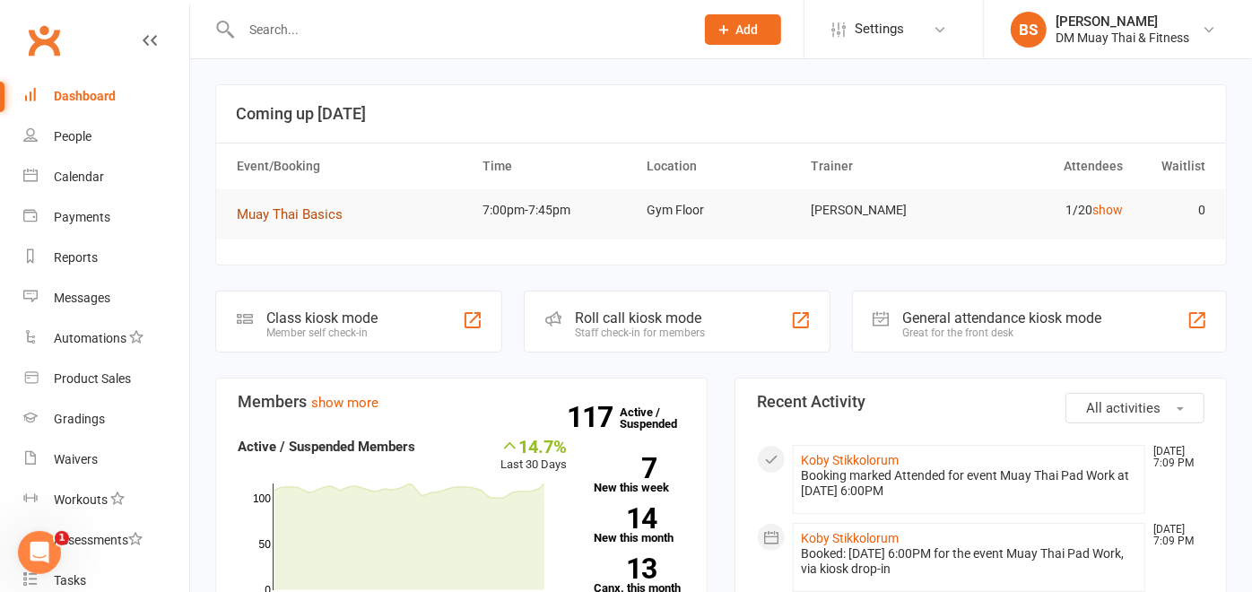
click at [331, 213] on span "Muay Thai Basics" at bounding box center [290, 214] width 106 height 16
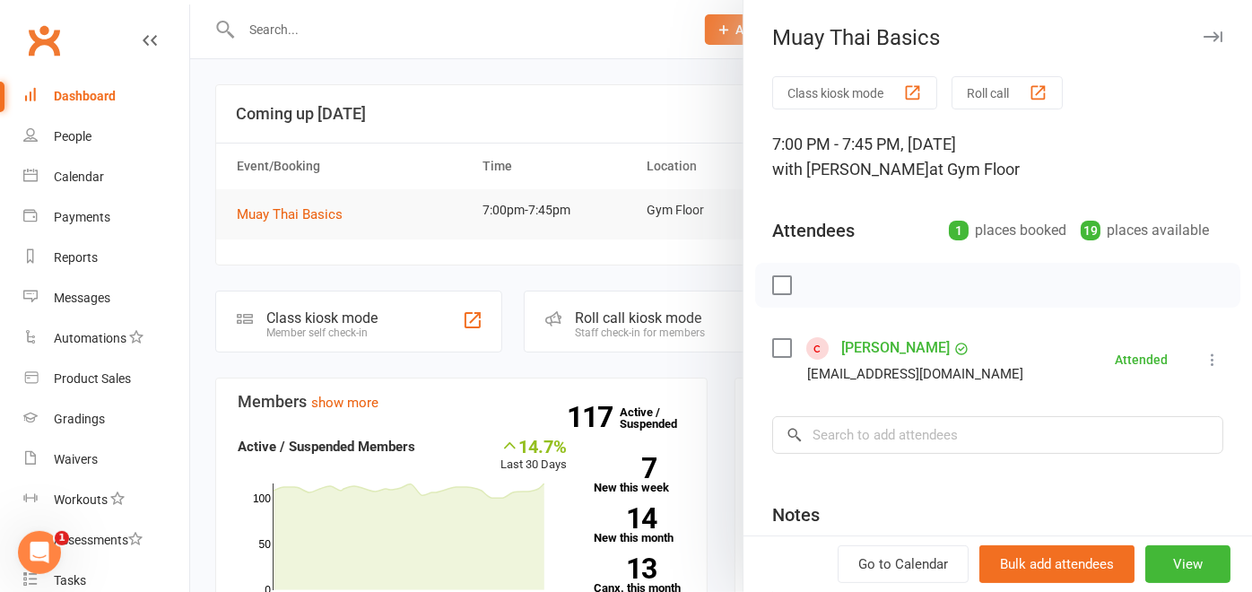
click at [1004, 91] on button "Roll call" at bounding box center [1007, 92] width 111 height 33
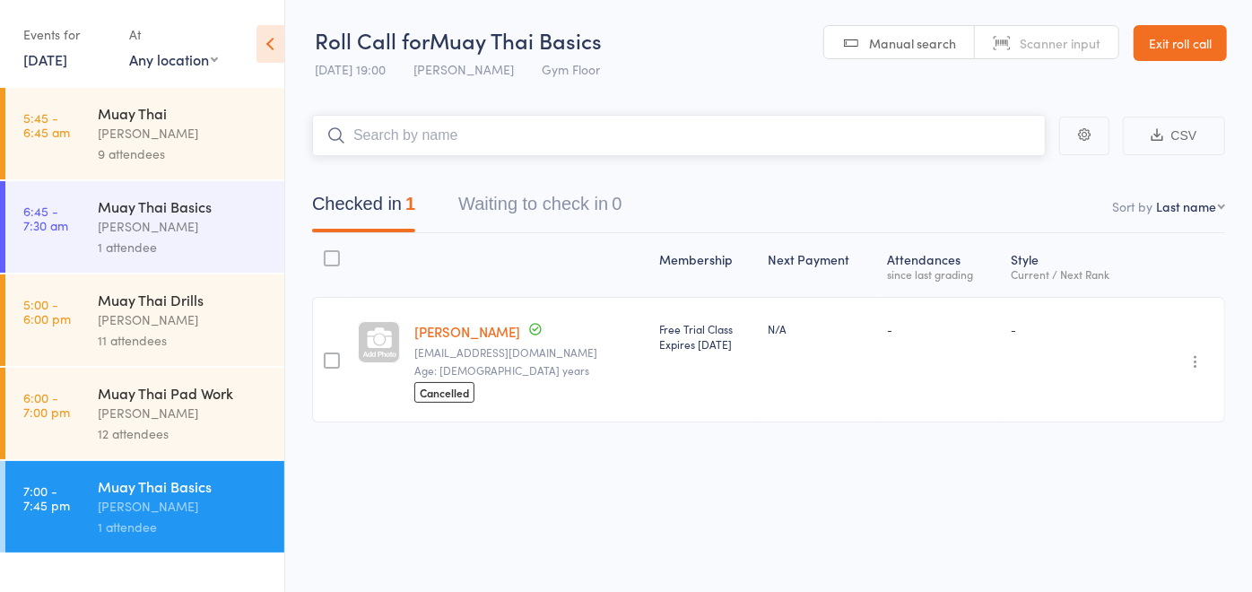
click at [690, 144] on input "search" at bounding box center [679, 135] width 734 height 41
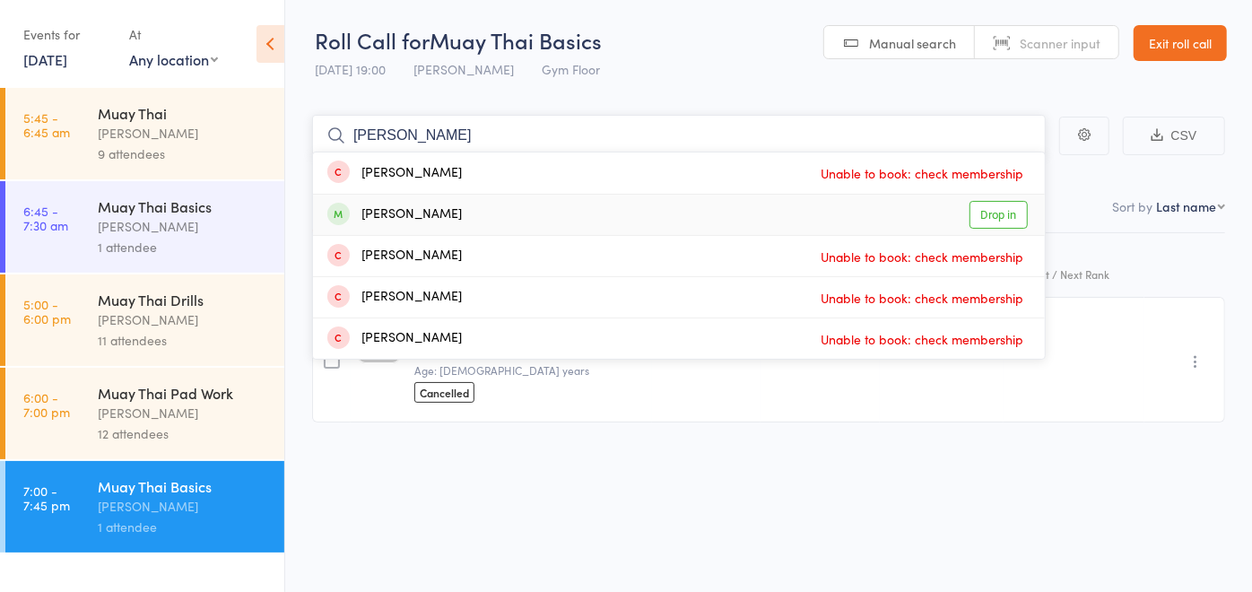
type input "[PERSON_NAME]"
click at [984, 213] on link "Drop in" at bounding box center [999, 215] width 58 height 28
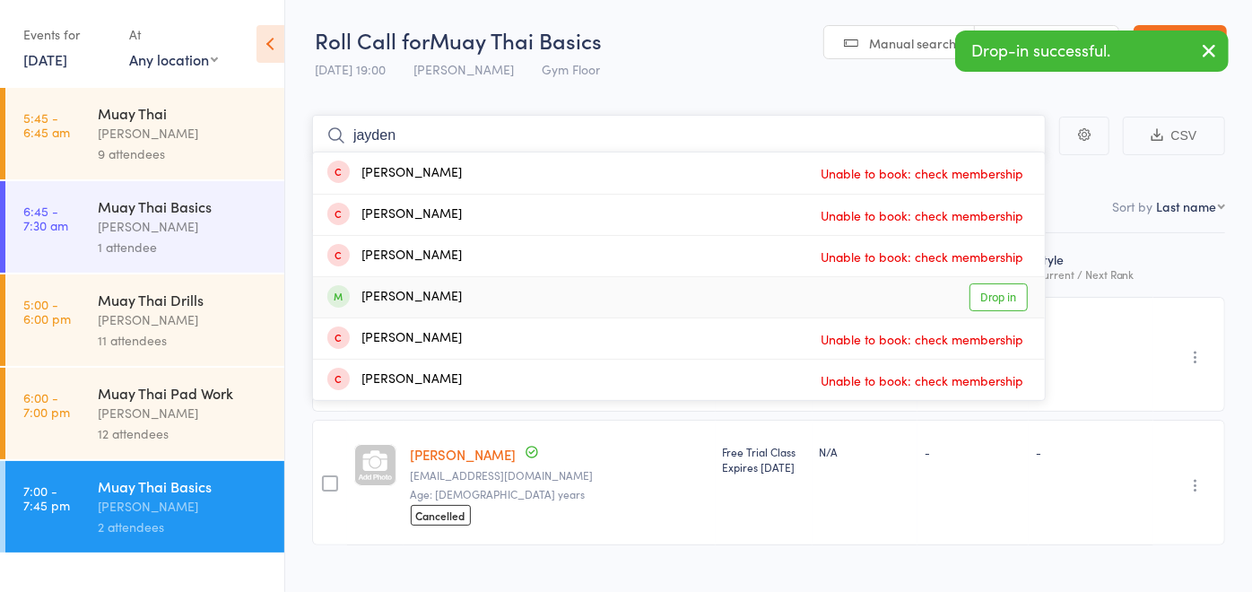
type input "jayden"
click at [1008, 301] on link "Drop in" at bounding box center [999, 297] width 58 height 28
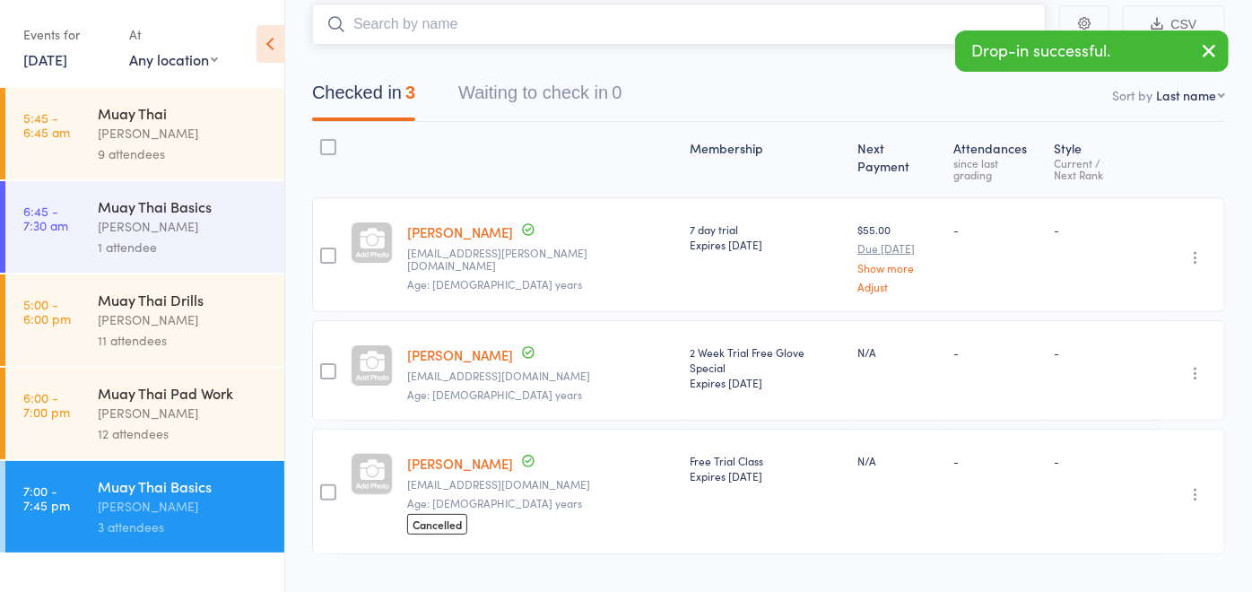
scroll to position [117, 0]
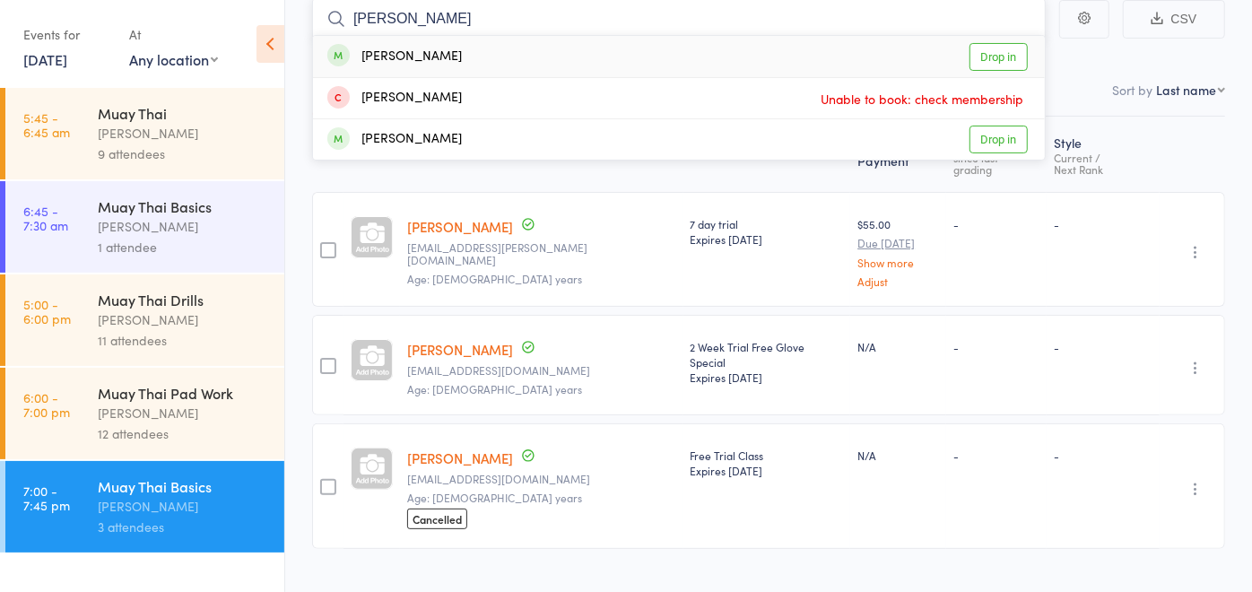
type input "[PERSON_NAME]"
click at [1009, 61] on link "Drop in" at bounding box center [999, 57] width 58 height 28
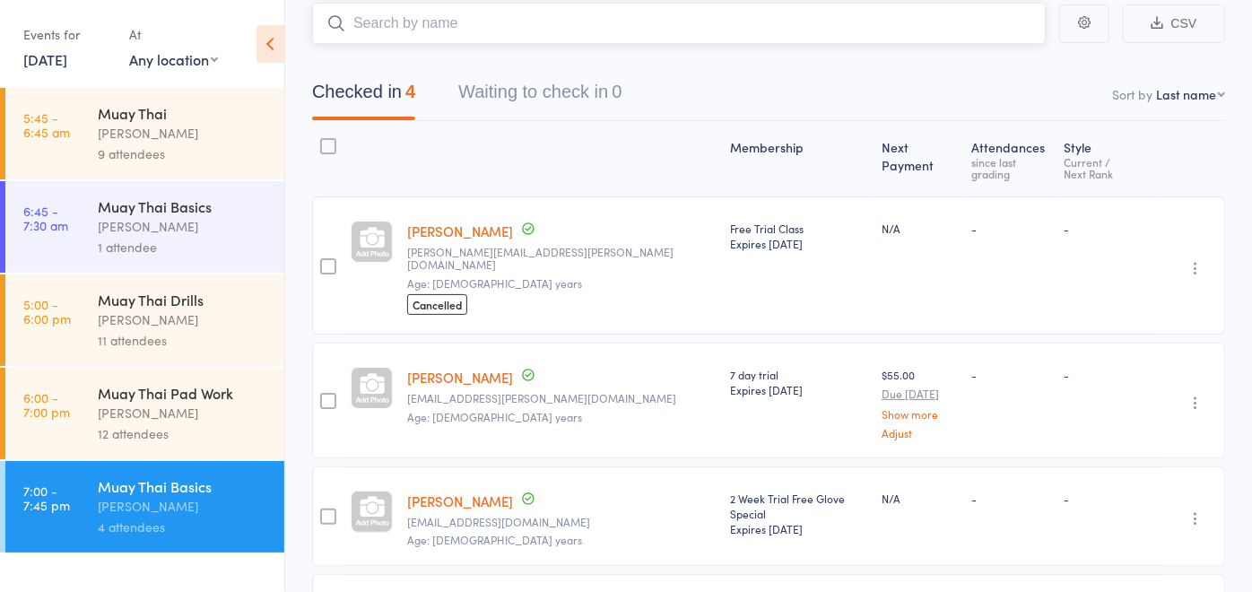
scroll to position [112, 0]
click at [461, 223] on link "[PERSON_NAME]" at bounding box center [460, 231] width 106 height 19
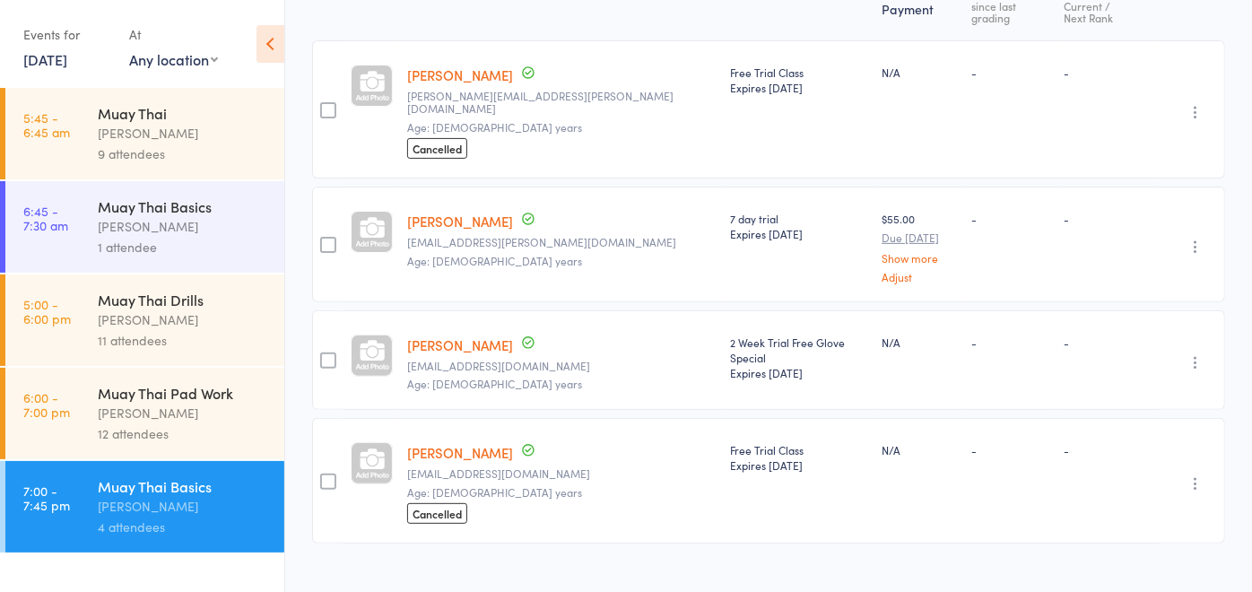
click at [474, 443] on link "[PERSON_NAME]" at bounding box center [460, 452] width 106 height 19
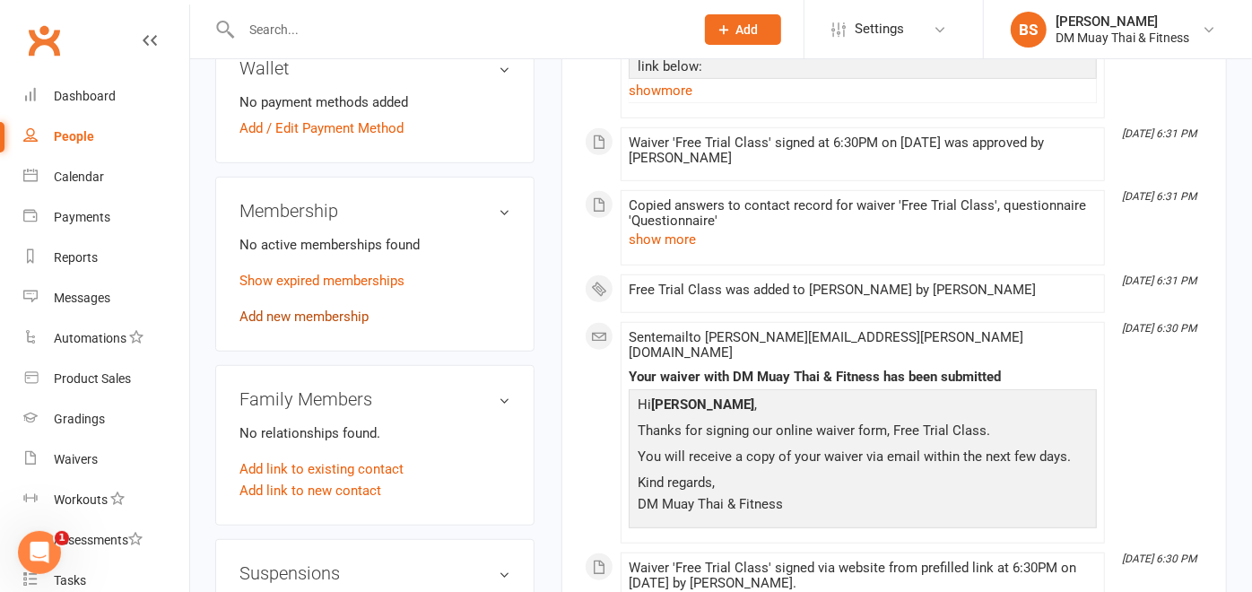
click at [338, 309] on link "Add new membership" at bounding box center [303, 317] width 129 height 16
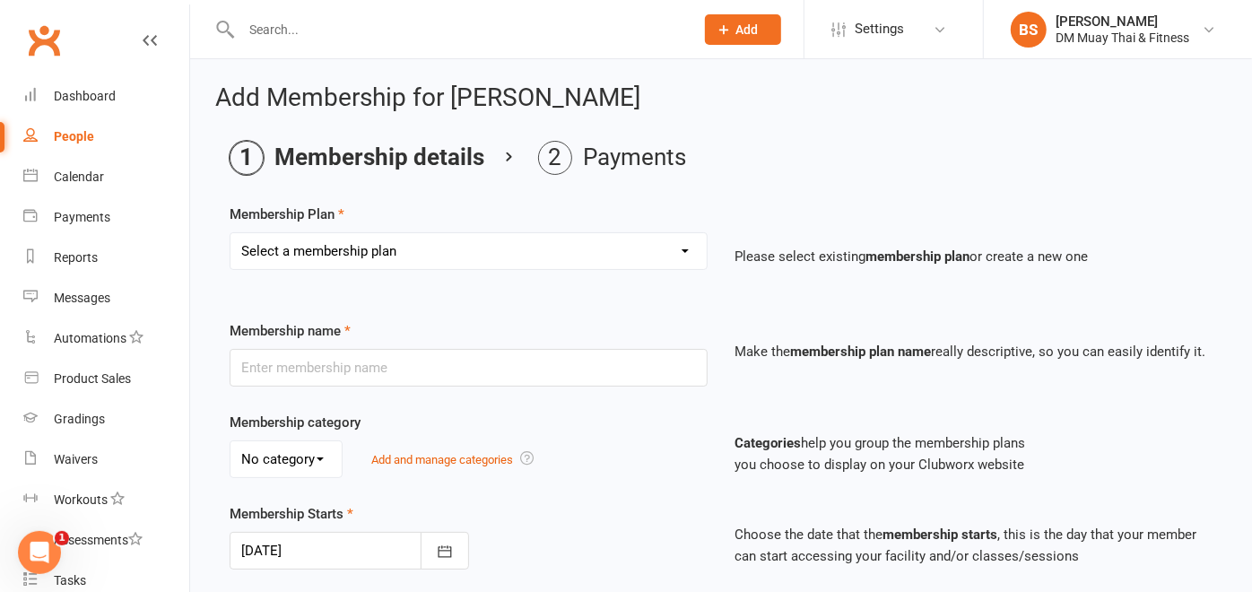
click at [353, 250] on select "Select a membership plan Create new Membership Plan 6 month sponsored 12 month …" at bounding box center [469, 251] width 476 height 36
select select "33"
click at [231, 233] on select "Select a membership plan Create new Membership Plan 6 month sponsored 12 month …" at bounding box center [469, 251] width 476 height 36
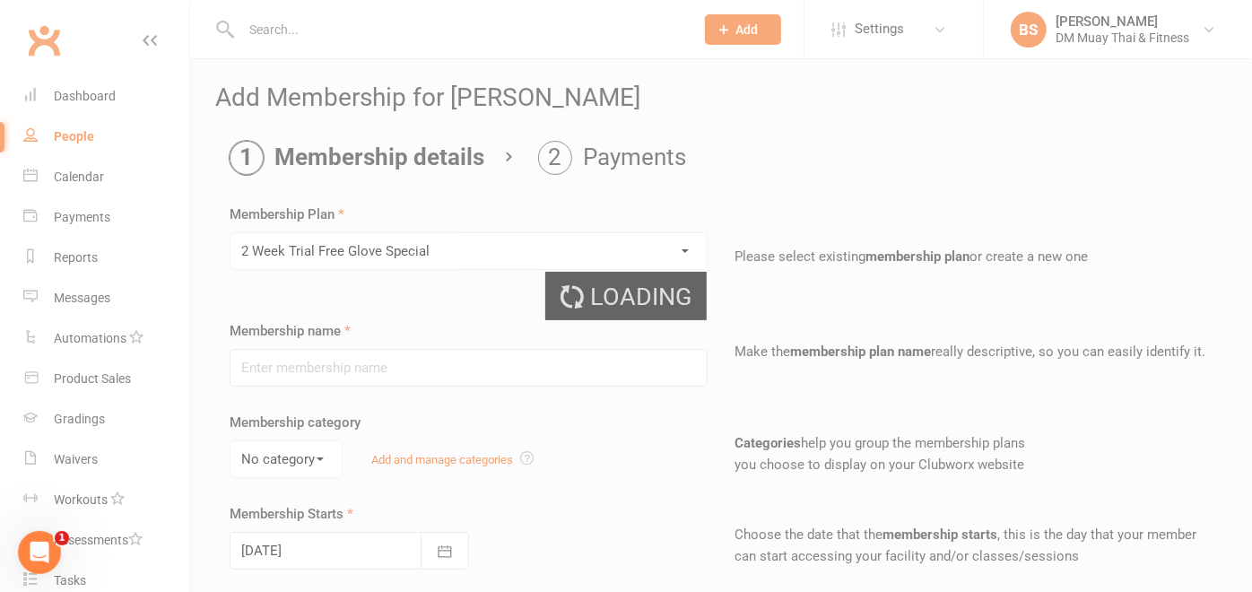
type input "2 Week Trial Free Glove Special"
type input "2"
select select "1"
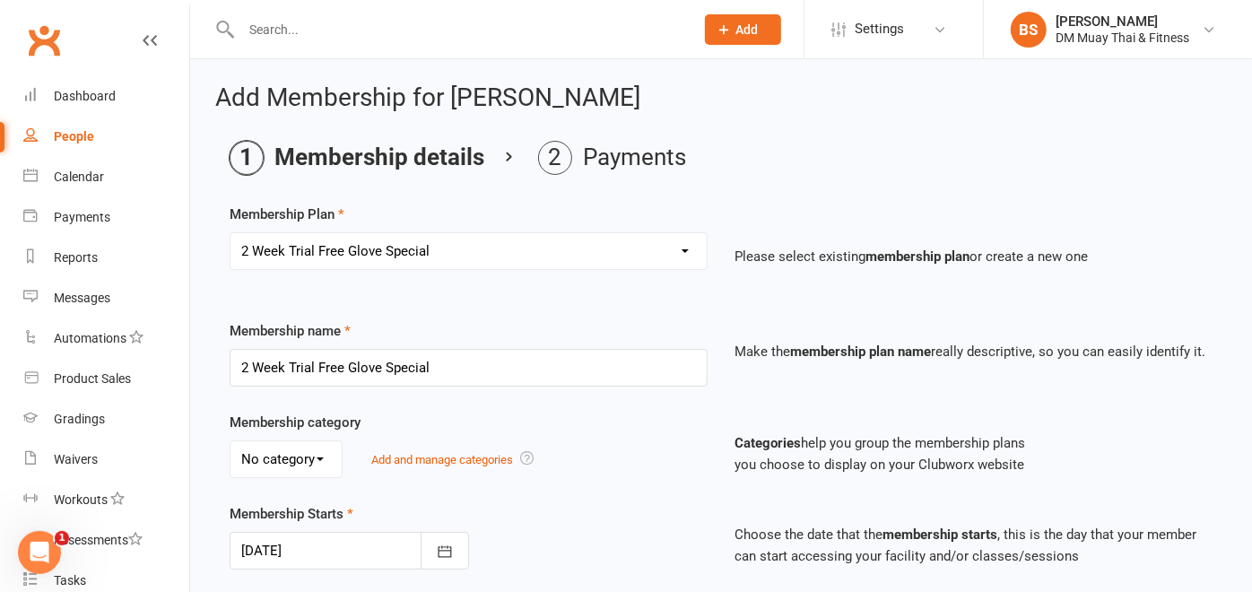
scroll to position [431, 0]
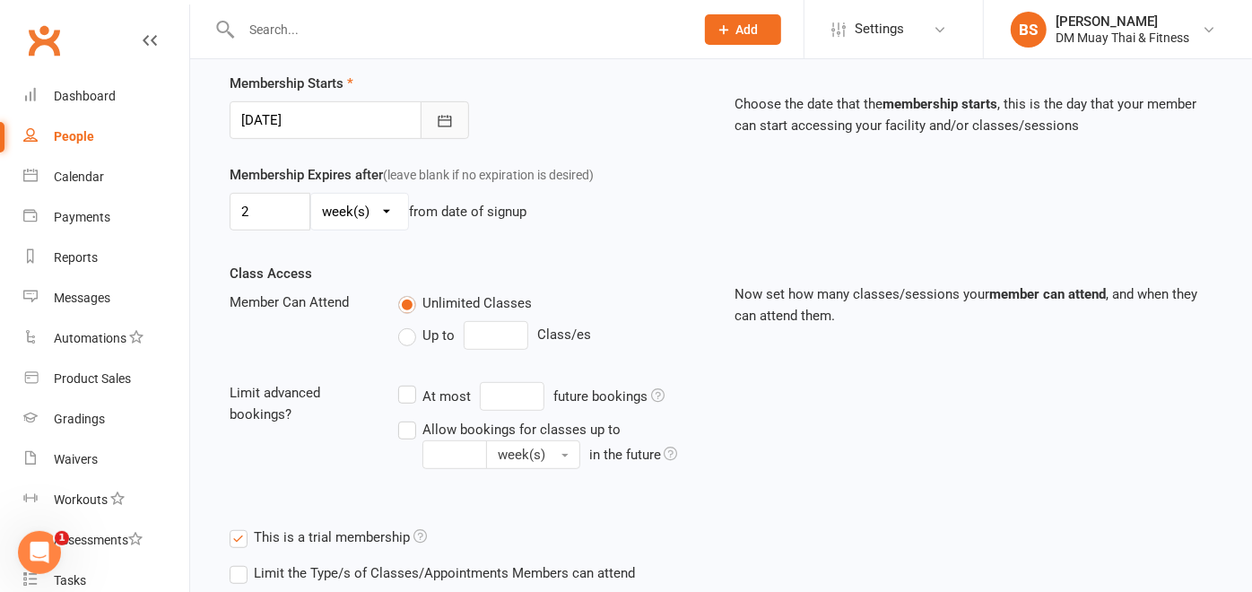
click at [436, 122] on icon "button" at bounding box center [445, 121] width 18 height 18
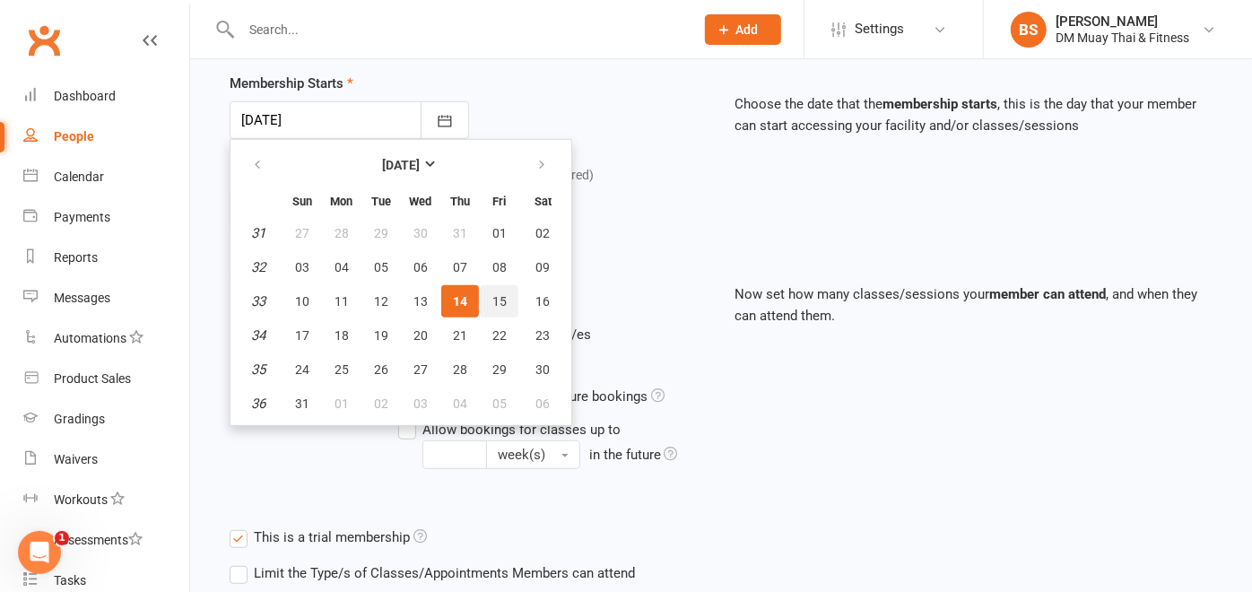
click at [485, 294] on button "15" at bounding box center [500, 301] width 38 height 32
type input "[DATE]"
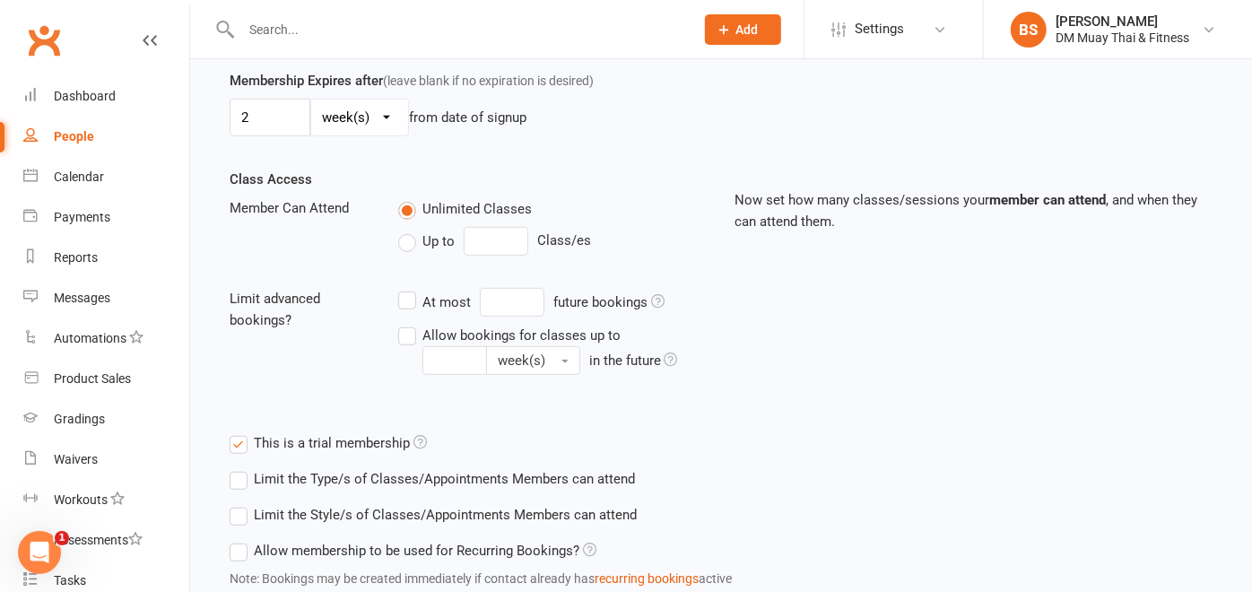
scroll to position [649, 0]
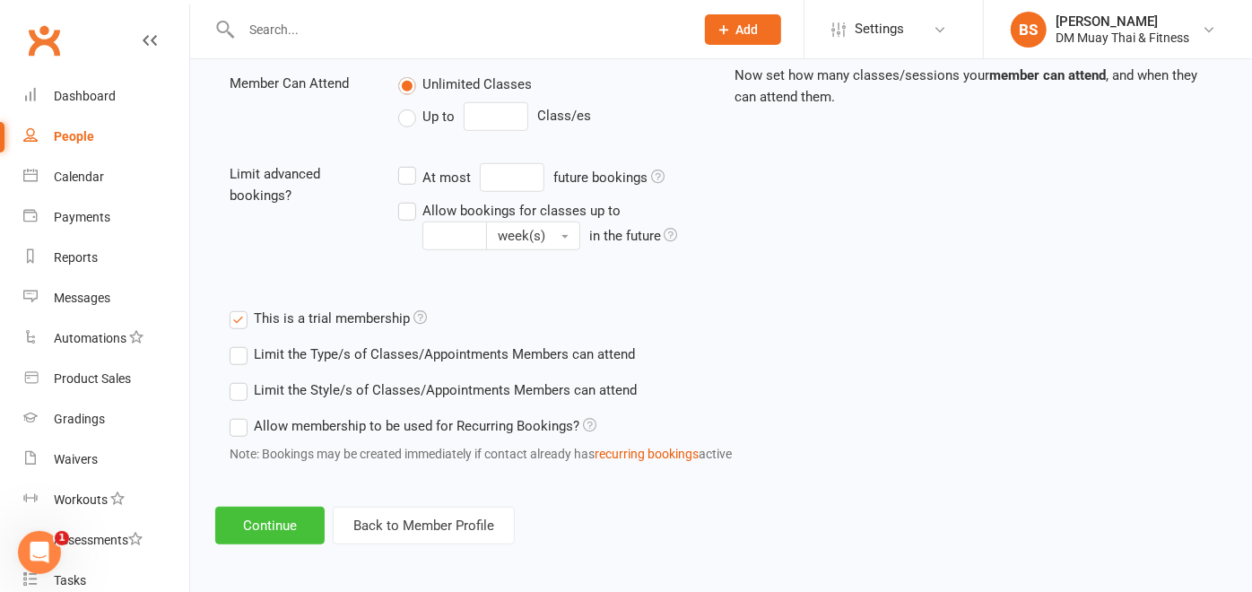
click at [287, 518] on button "Continue" at bounding box center [269, 526] width 109 height 38
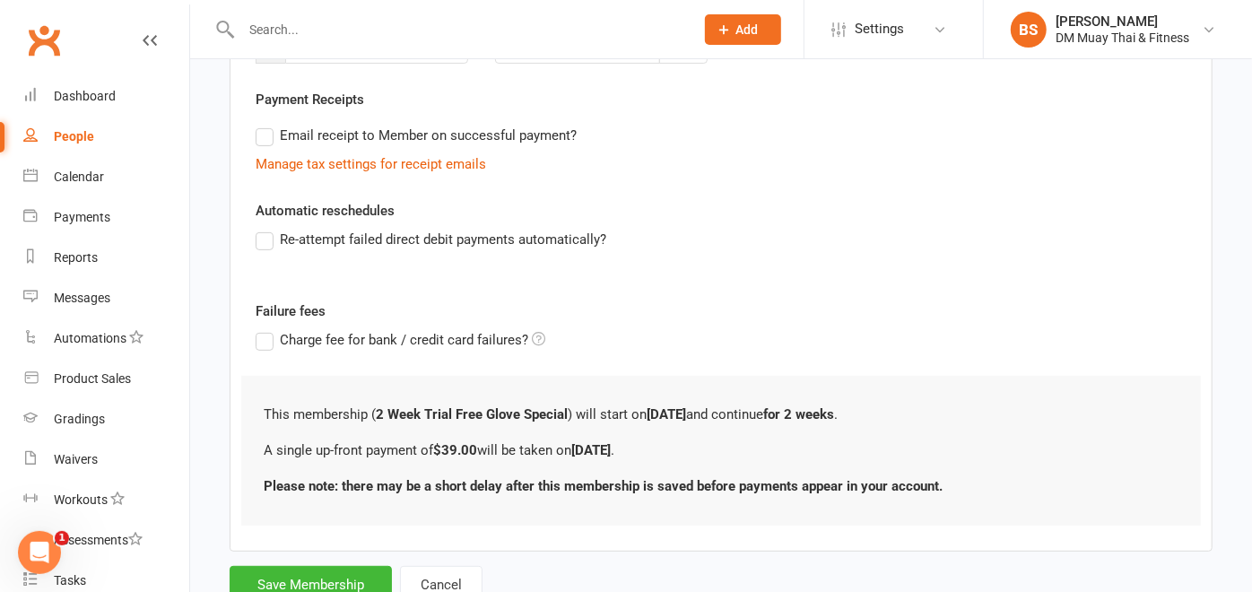
scroll to position [382, 0]
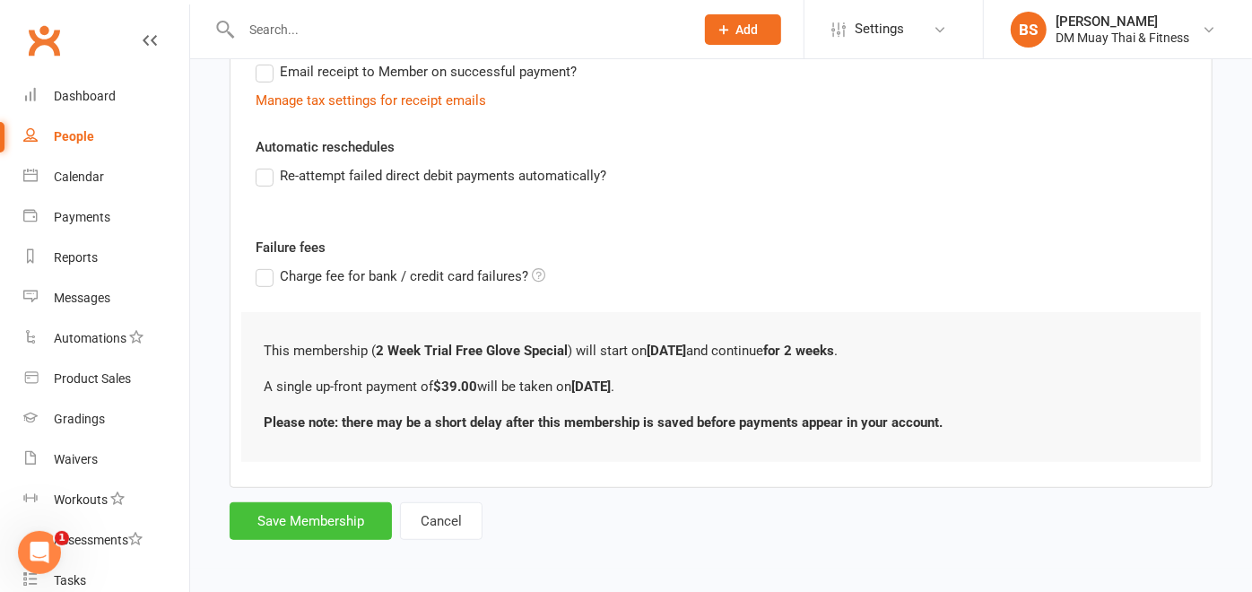
click at [339, 519] on button "Save Membership" at bounding box center [311, 521] width 162 height 38
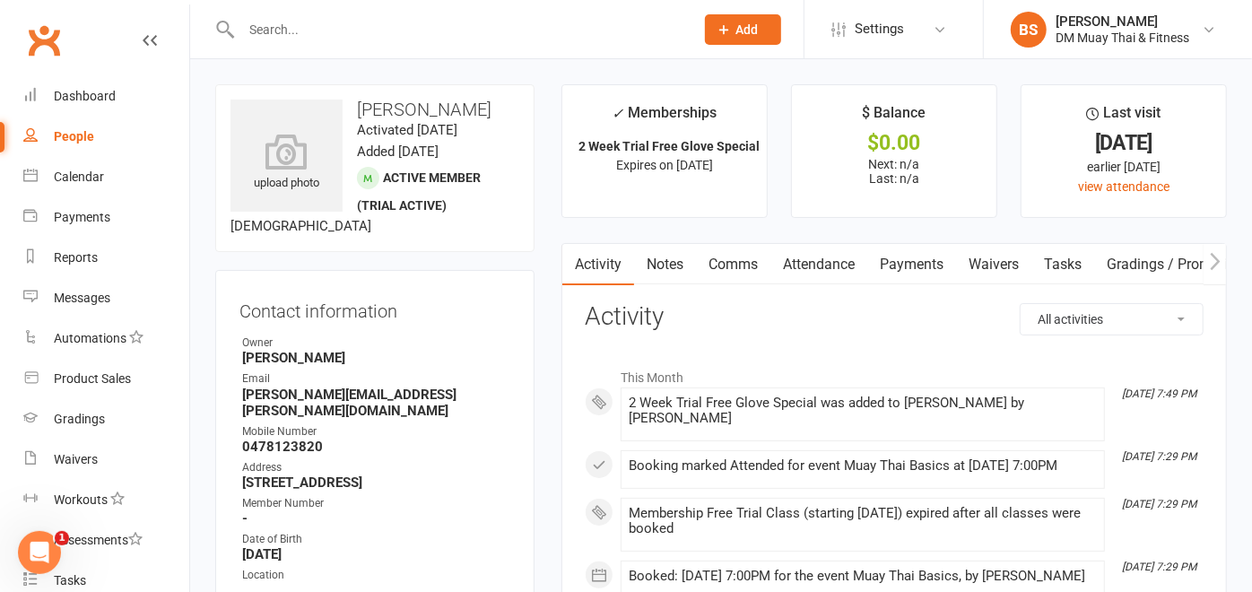
scroll to position [39, 0]
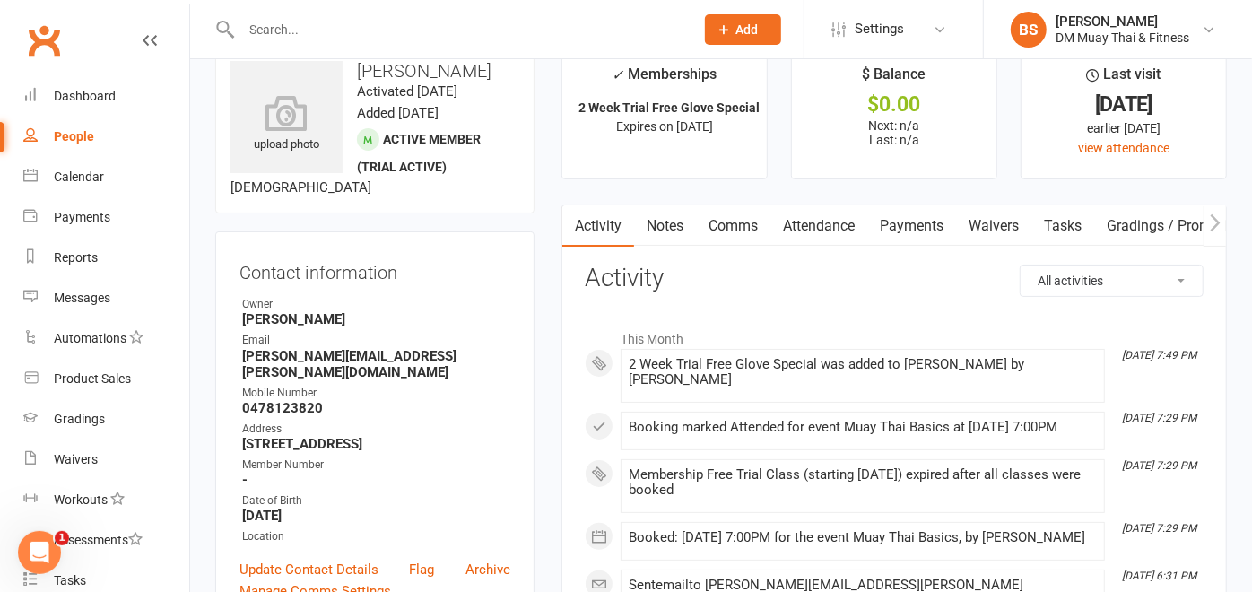
click at [899, 217] on link "Payments" at bounding box center [911, 225] width 89 height 41
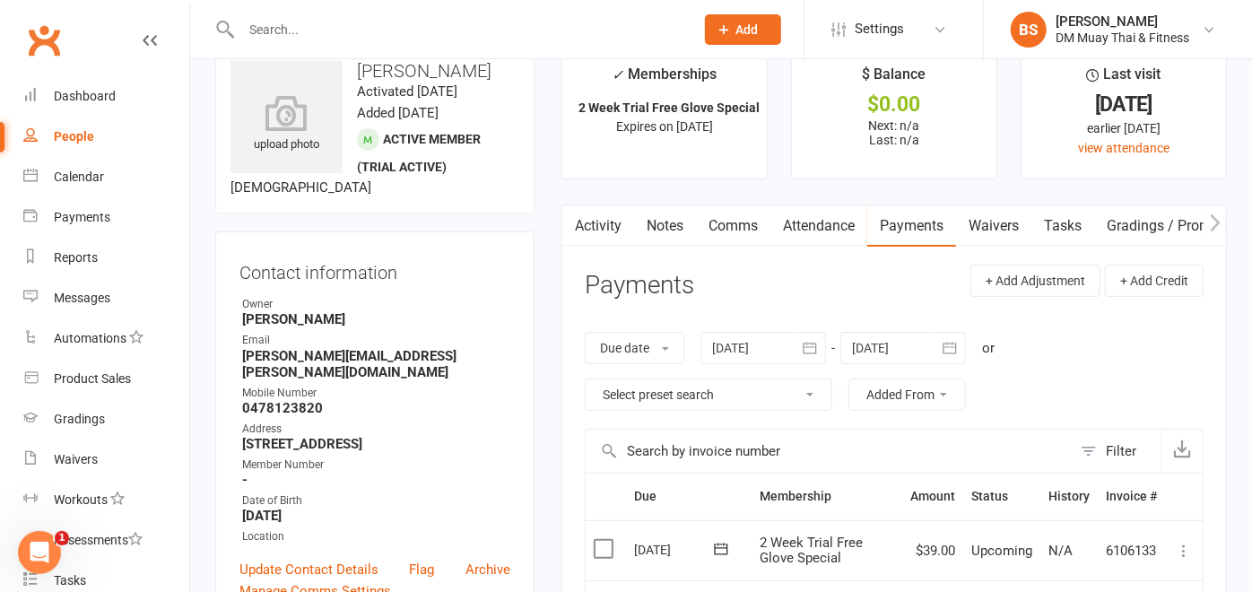
scroll to position [279, 0]
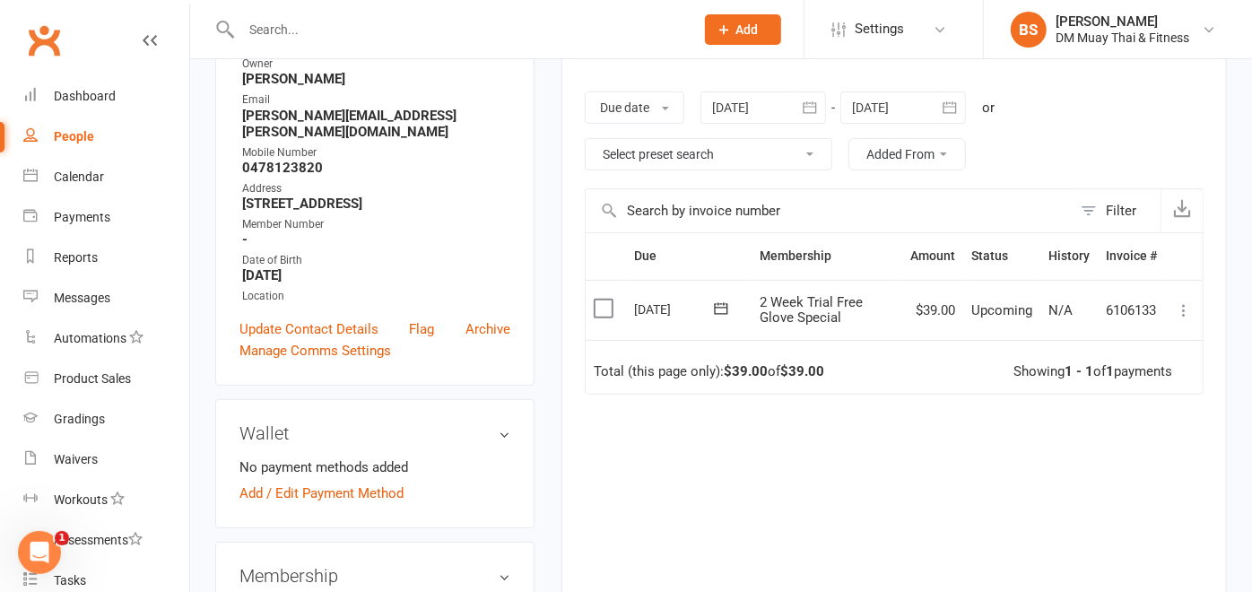
click at [605, 330] on td "Select this" at bounding box center [606, 310] width 40 height 61
click at [611, 309] on td "Select this" at bounding box center [606, 310] width 40 height 61
click at [609, 317] on label at bounding box center [606, 309] width 24 height 18
click at [605, 300] on input "checkbox" at bounding box center [600, 300] width 12 height 0
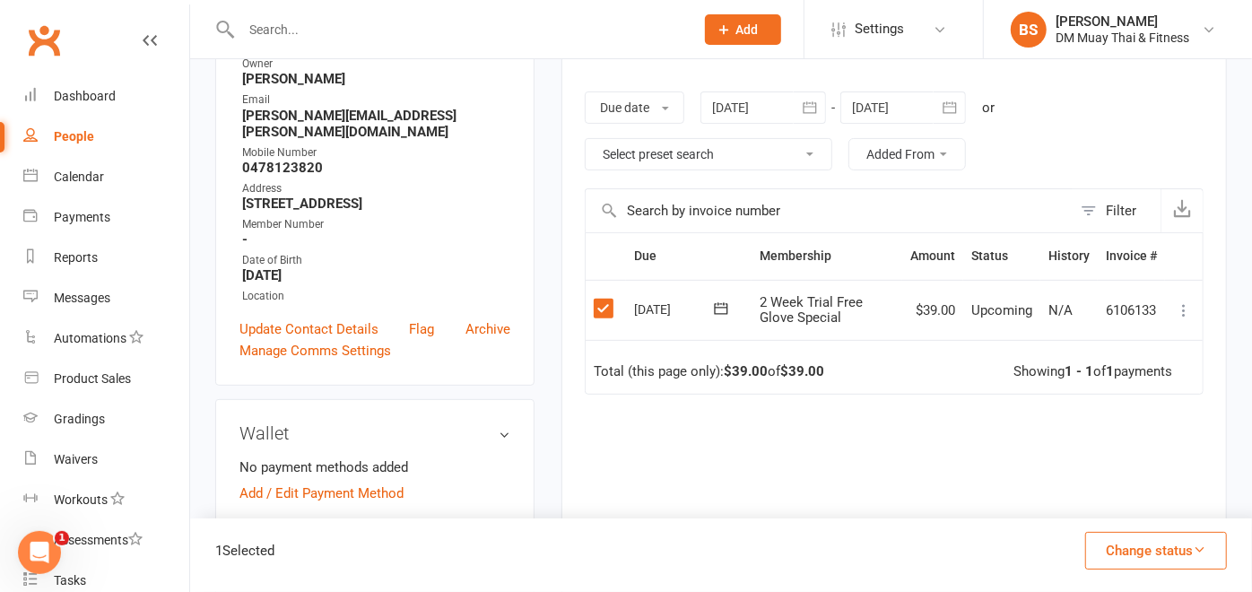
click at [1126, 542] on button "Change status" at bounding box center [1156, 551] width 142 height 38
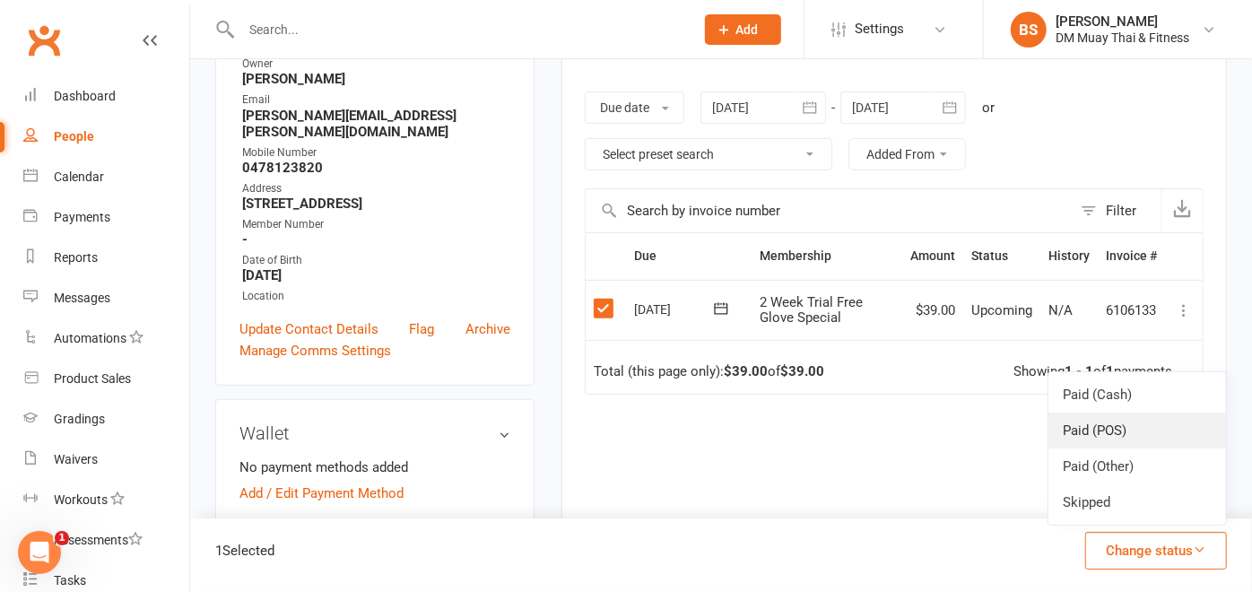
click at [1113, 437] on link "Paid (POS)" at bounding box center [1137, 431] width 178 height 36
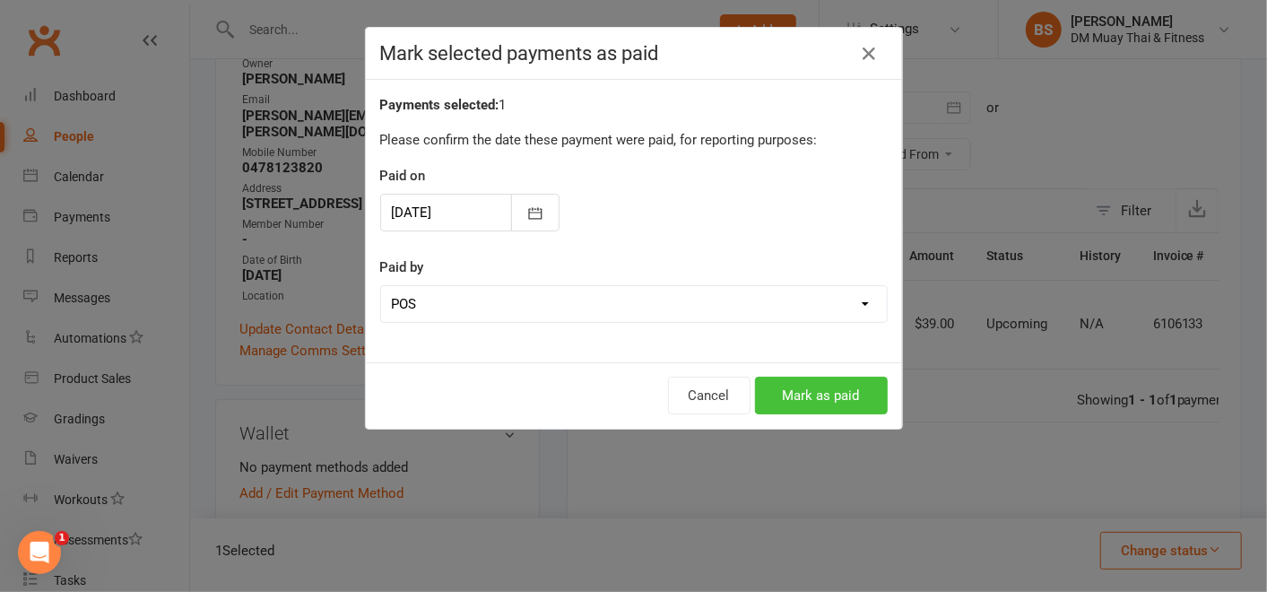
click at [822, 395] on button "Mark as paid" at bounding box center [821, 396] width 133 height 38
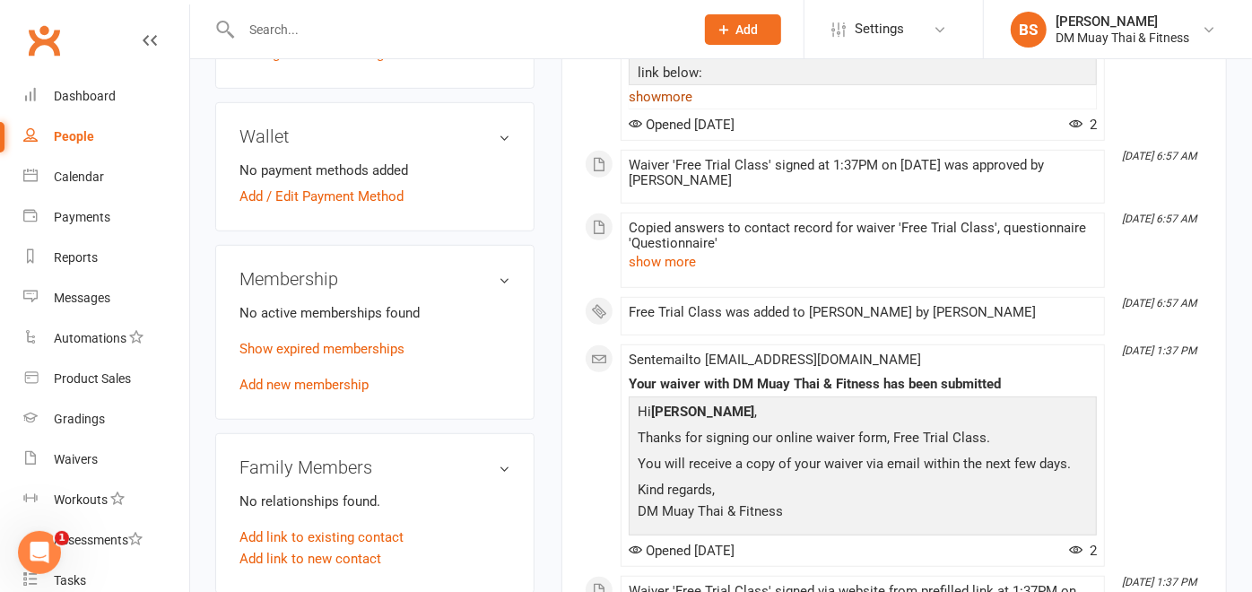
scroll to position [559, 0]
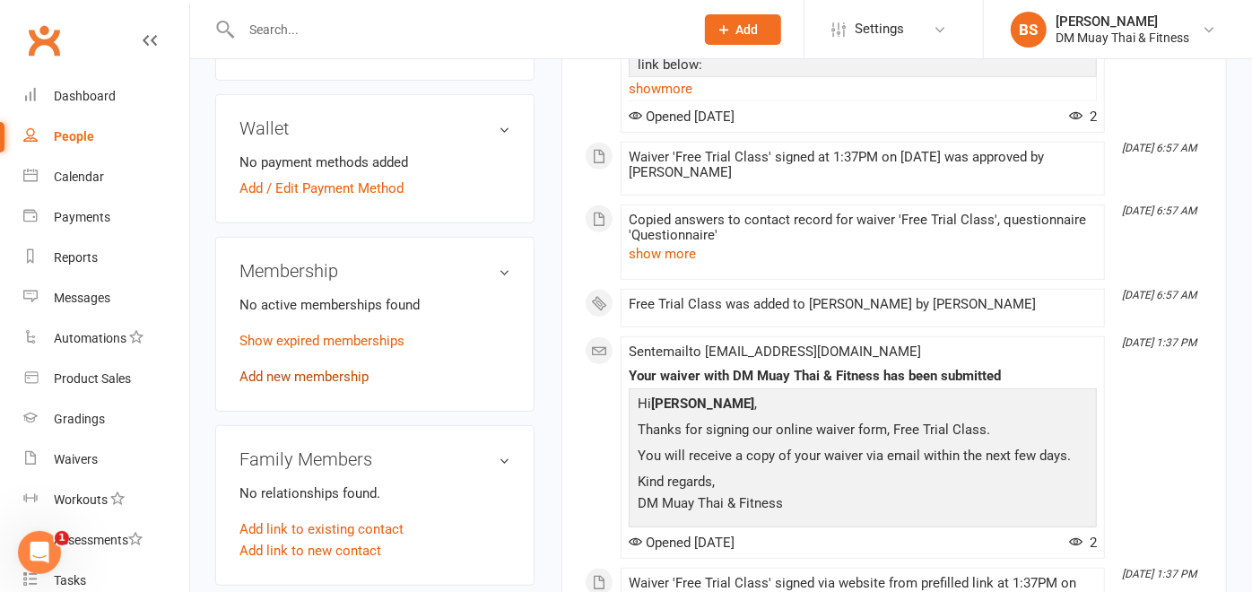
click at [348, 385] on link "Add new membership" at bounding box center [303, 377] width 129 height 16
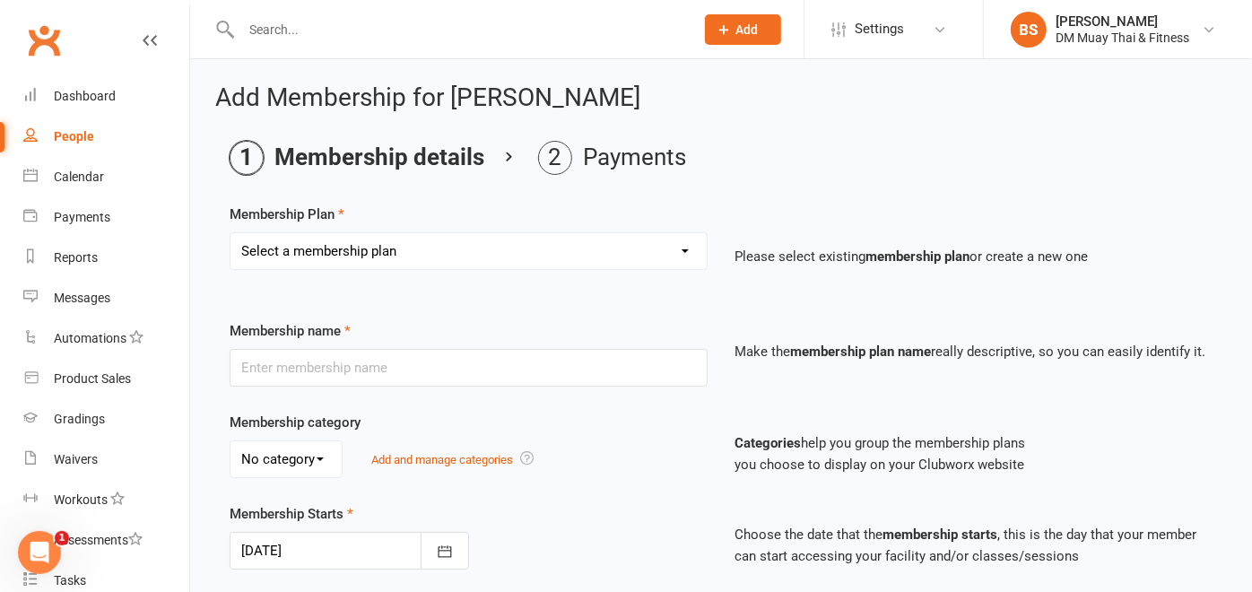
click at [357, 245] on select "Select a membership plan Create new Membership Plan 6 month sponsored 12 month …" at bounding box center [469, 251] width 476 height 36
click at [524, 235] on select "Select a membership plan Create new Membership Plan 6 month sponsored 12 month …" at bounding box center [469, 251] width 476 height 36
select select "33"
click at [231, 233] on select "Select a membership plan Create new Membership Plan 6 month sponsored 12 month …" at bounding box center [469, 251] width 476 height 36
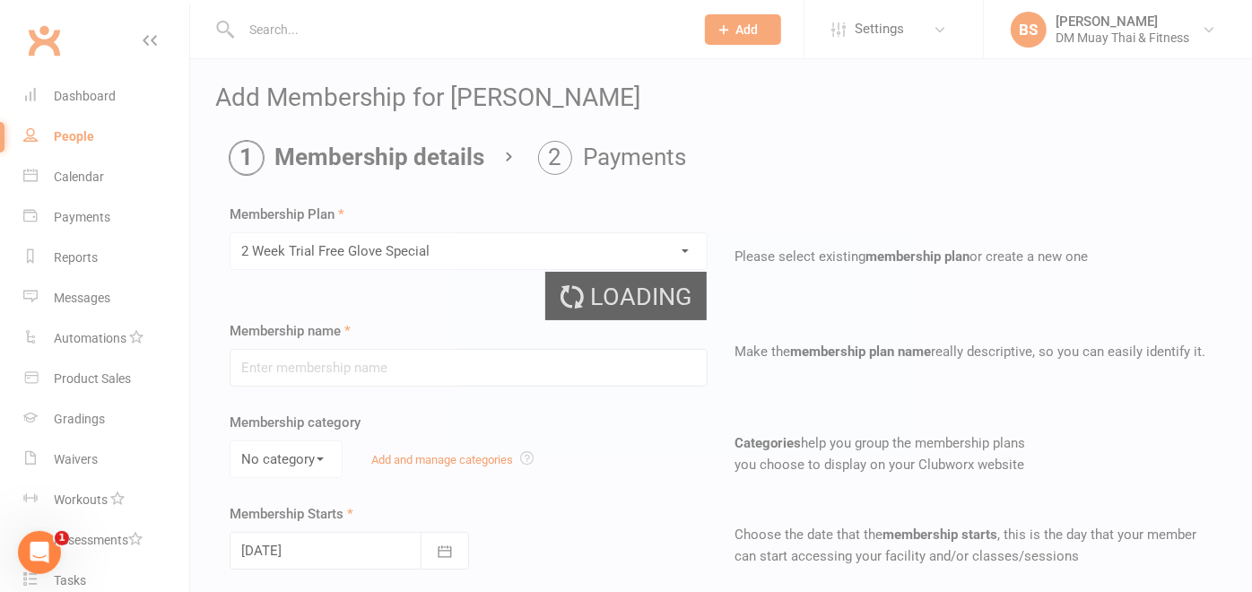
type input "2 Week Trial Free Glove Special"
type input "2"
select select "1"
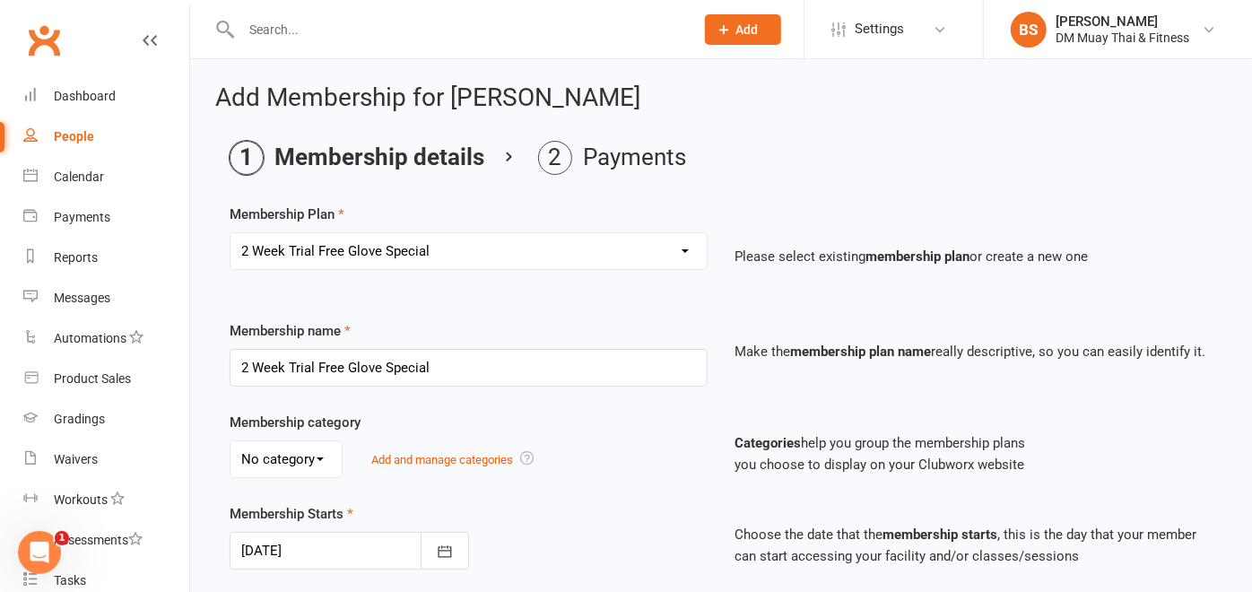
scroll to position [312, 0]
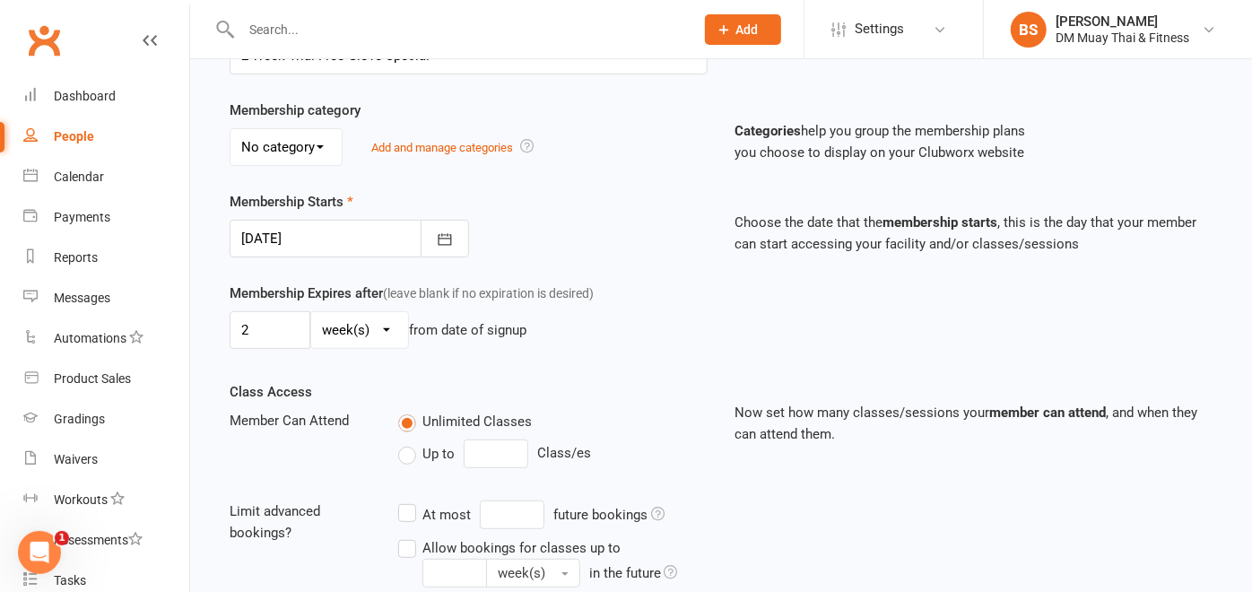
click at [256, 228] on div at bounding box center [349, 239] width 239 height 38
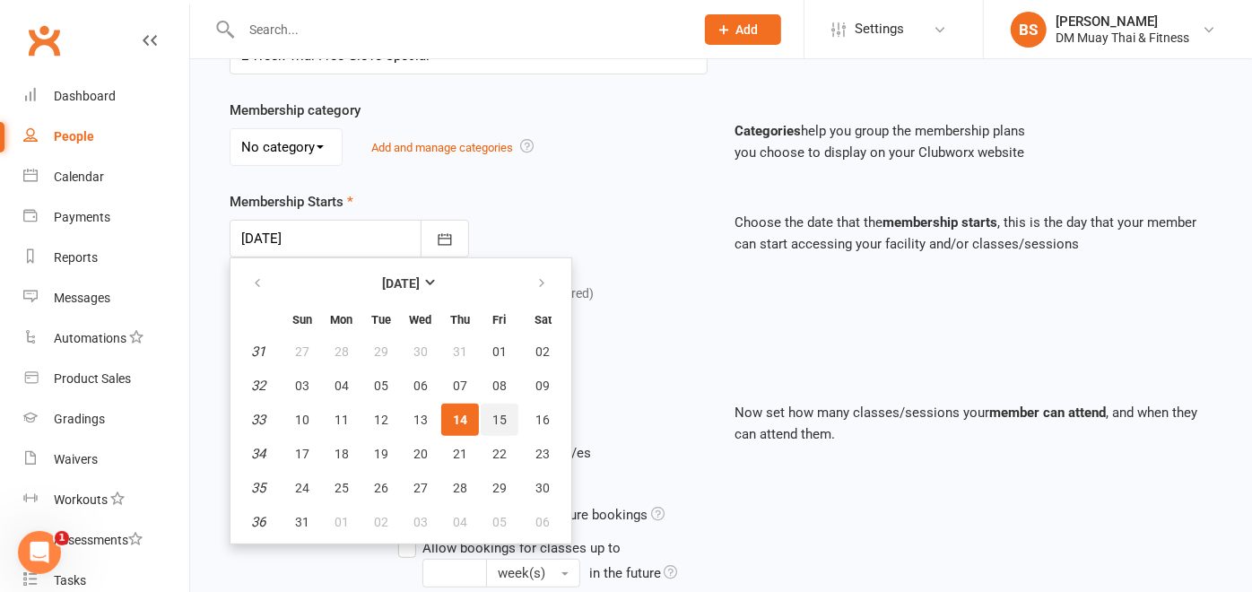
click at [495, 413] on span "15" at bounding box center [499, 420] width 14 height 14
type input "[DATE]"
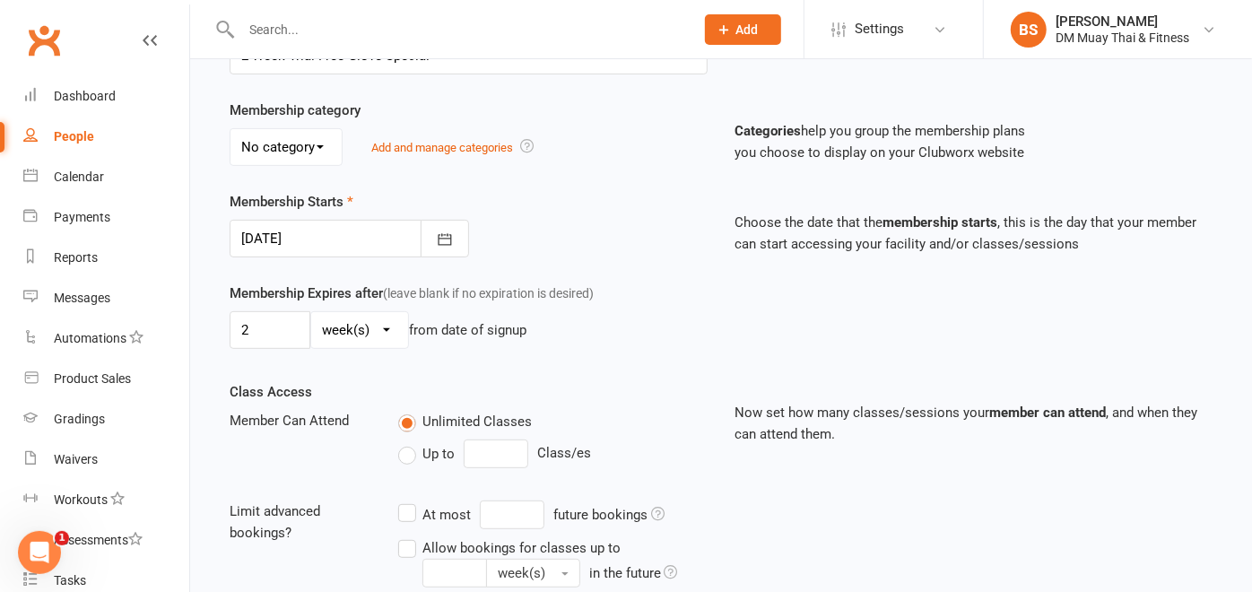
scroll to position [649, 0]
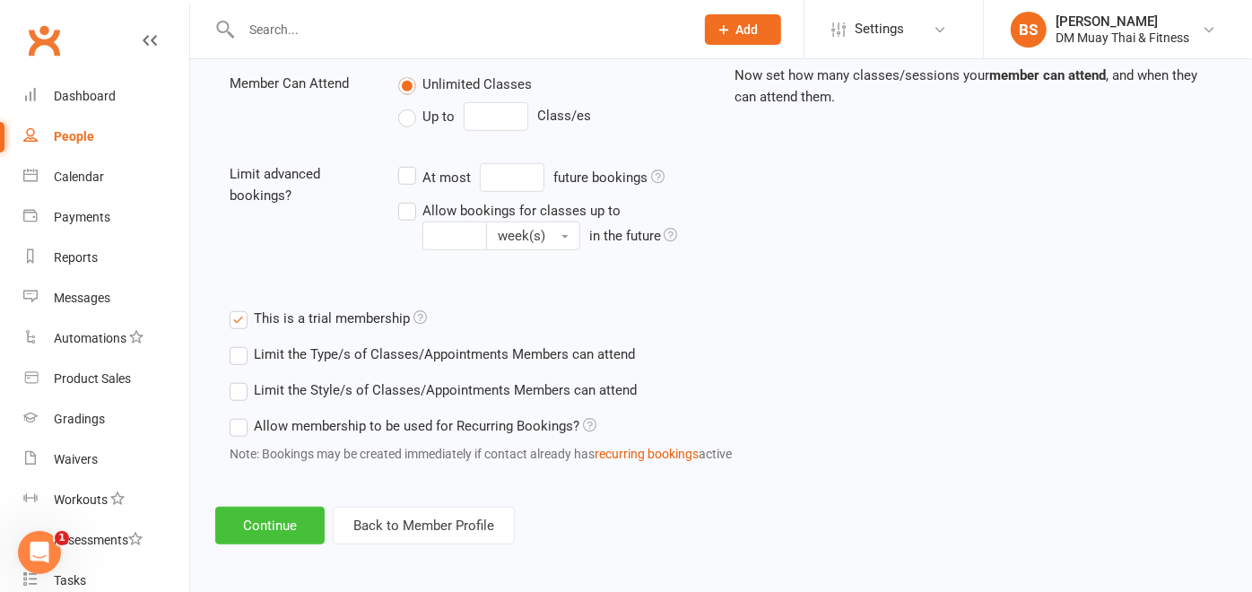
click at [261, 517] on button "Continue" at bounding box center [269, 526] width 109 height 38
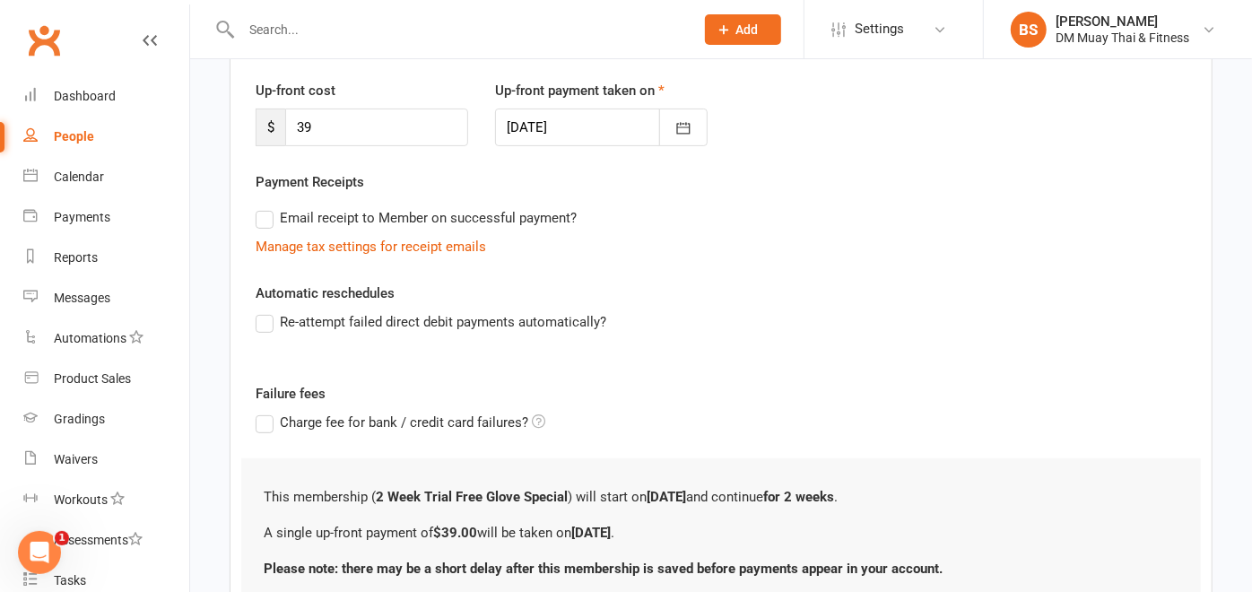
scroll to position [382, 0]
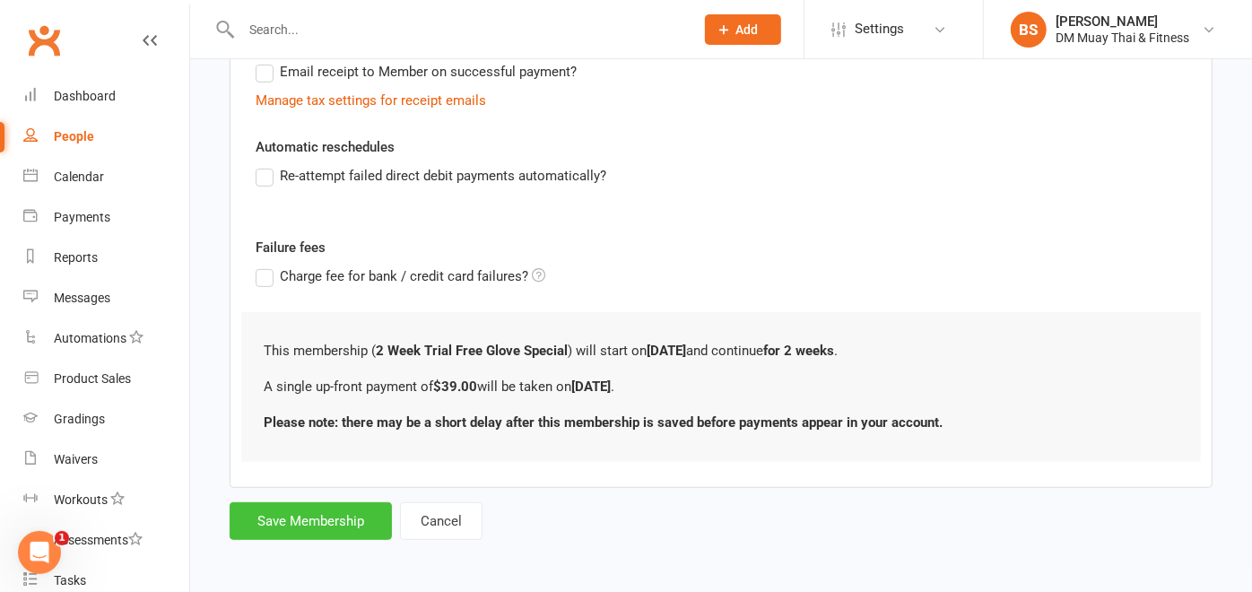
click at [350, 511] on button "Save Membership" at bounding box center [311, 521] width 162 height 38
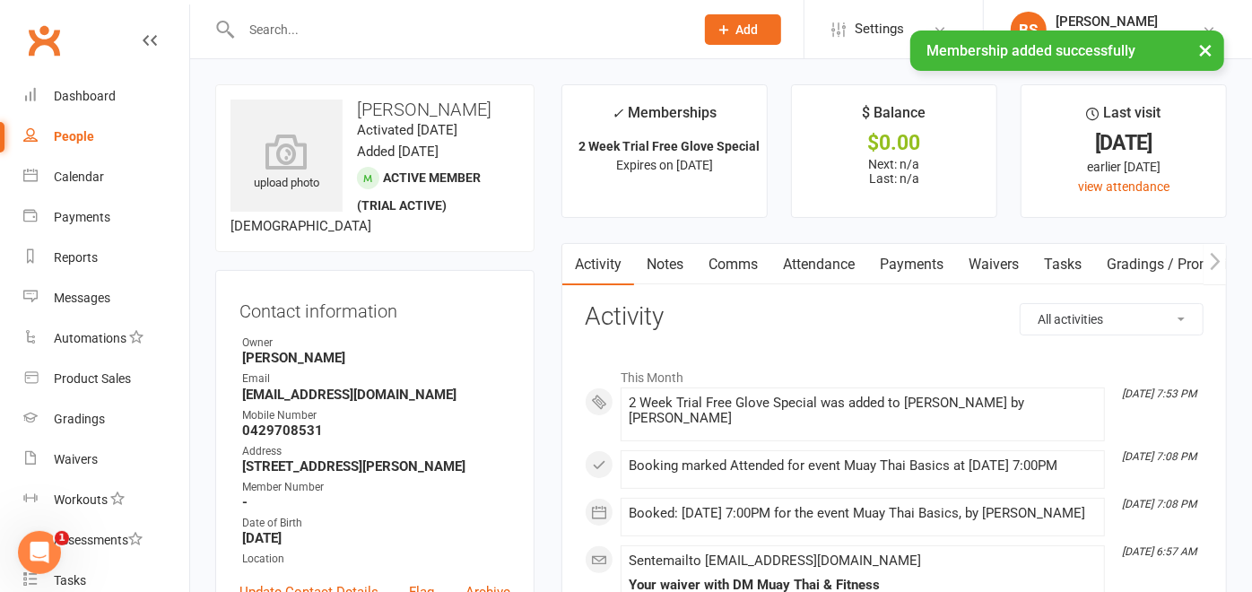
click at [925, 273] on link "Payments" at bounding box center [911, 264] width 89 height 41
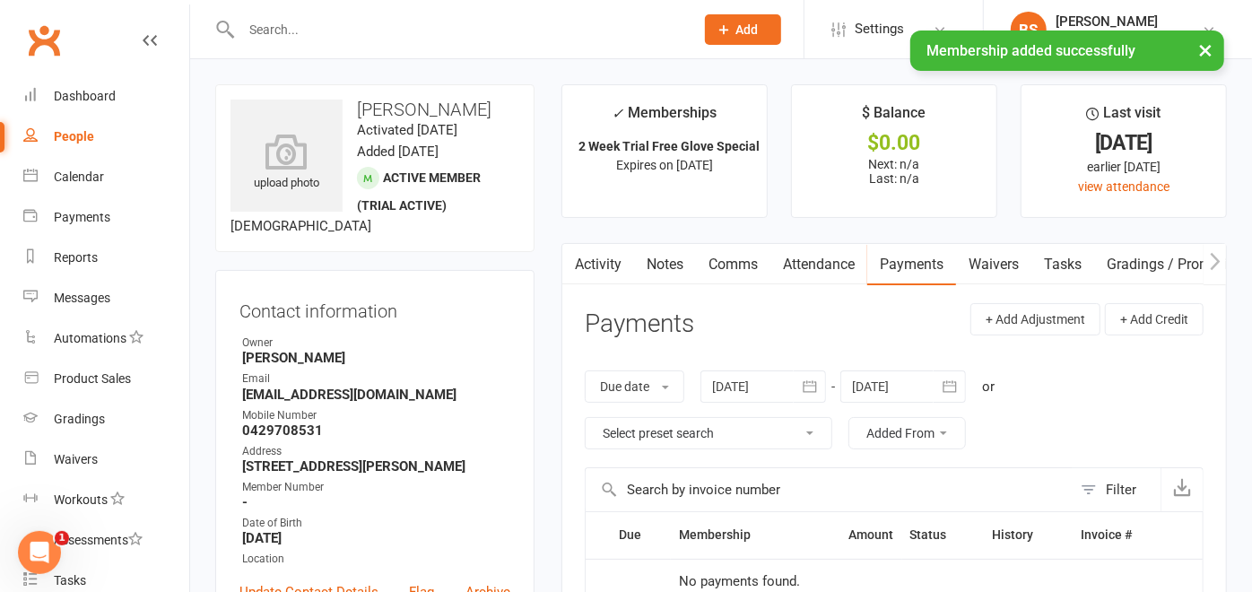
scroll to position [216, 0]
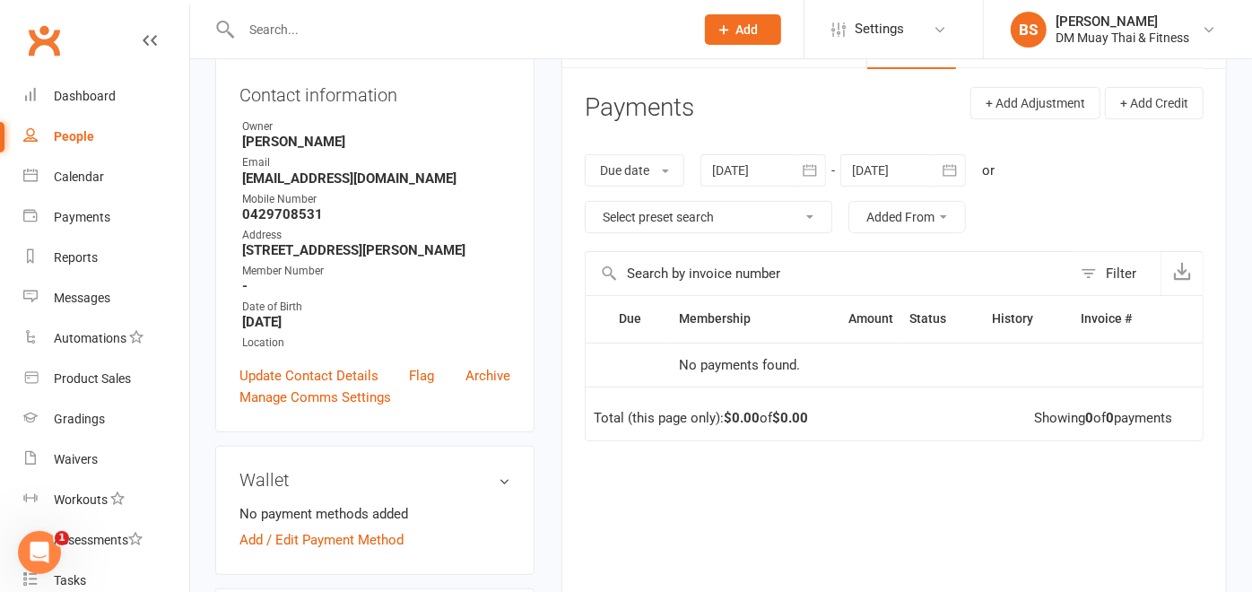
click at [647, 326] on th "Due" at bounding box center [641, 319] width 60 height 46
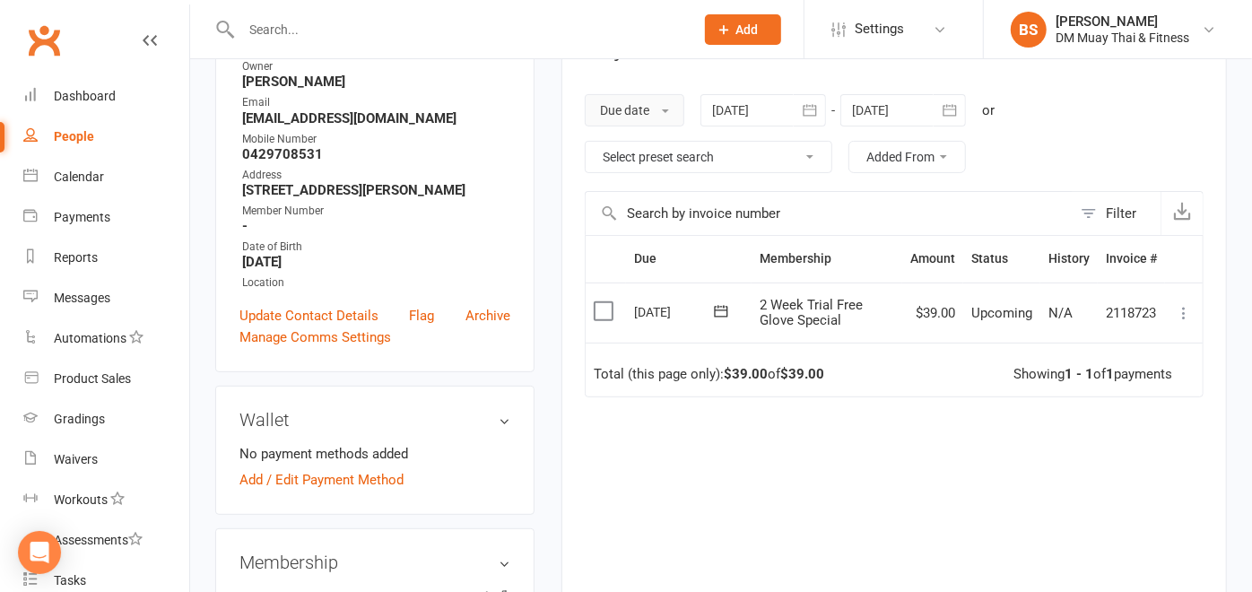
scroll to position [269, 0]
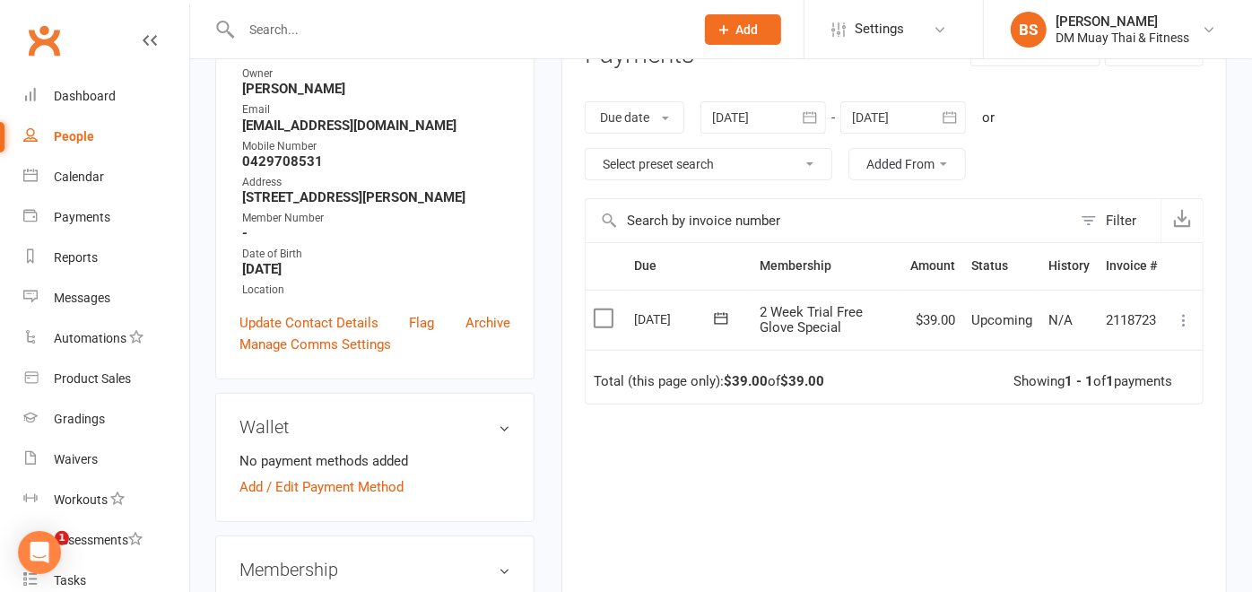
click at [618, 327] on label at bounding box center [606, 318] width 24 height 18
click at [605, 309] on input "checkbox" at bounding box center [600, 309] width 12 height 0
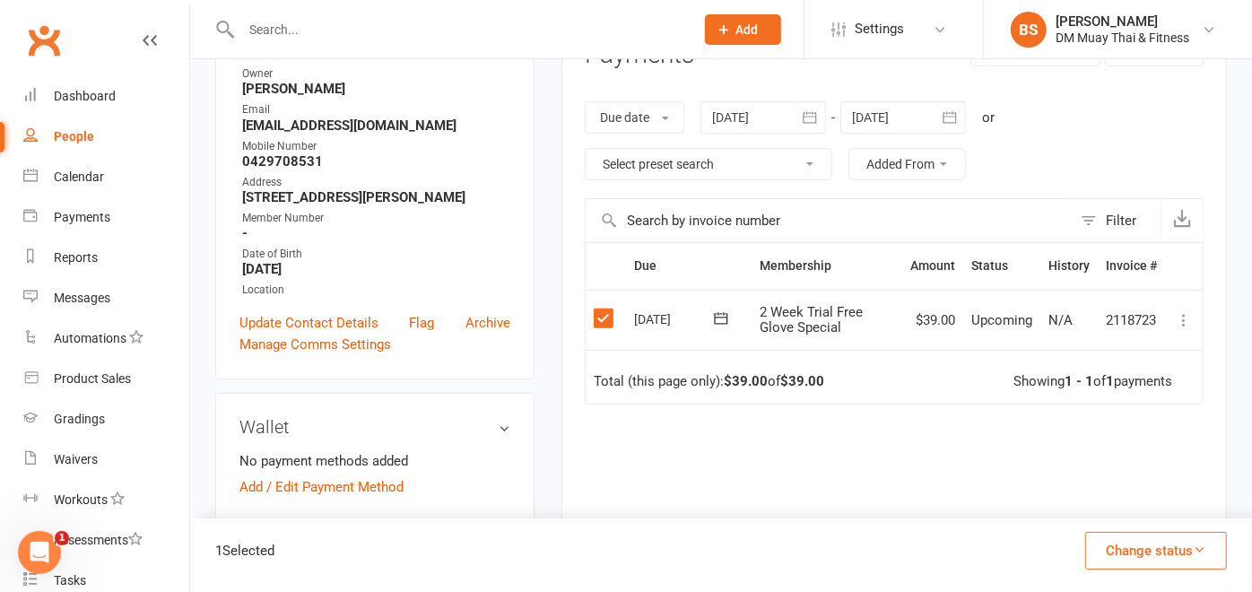
click at [1133, 553] on button "Change status" at bounding box center [1156, 551] width 142 height 38
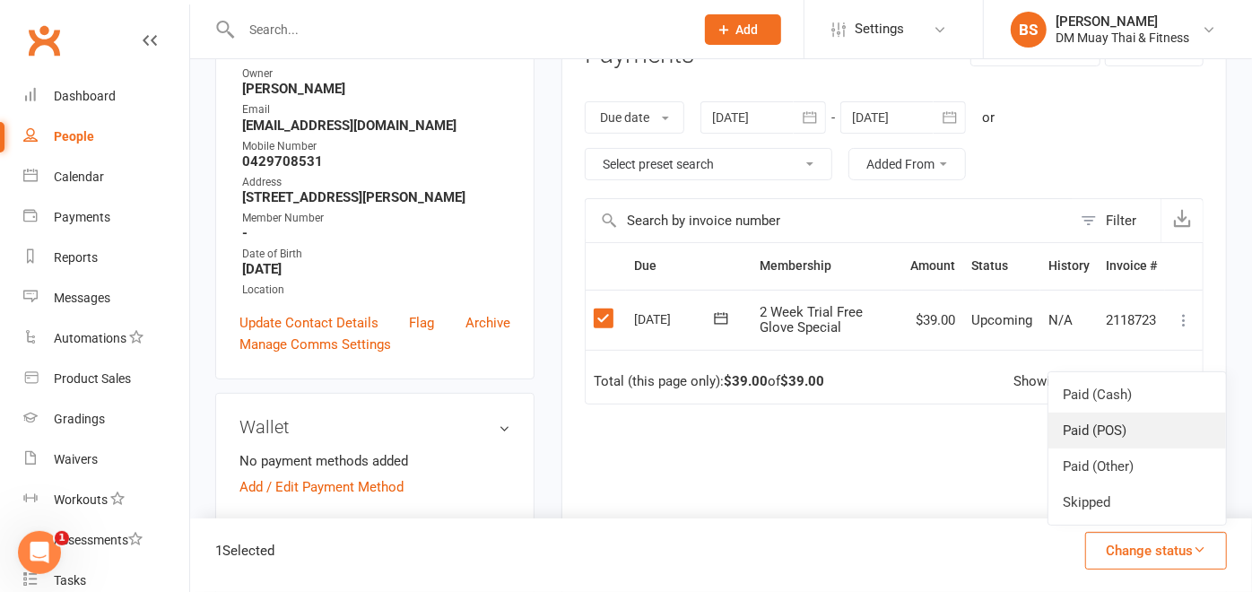
click at [1122, 429] on link "Paid (POS)" at bounding box center [1137, 431] width 178 height 36
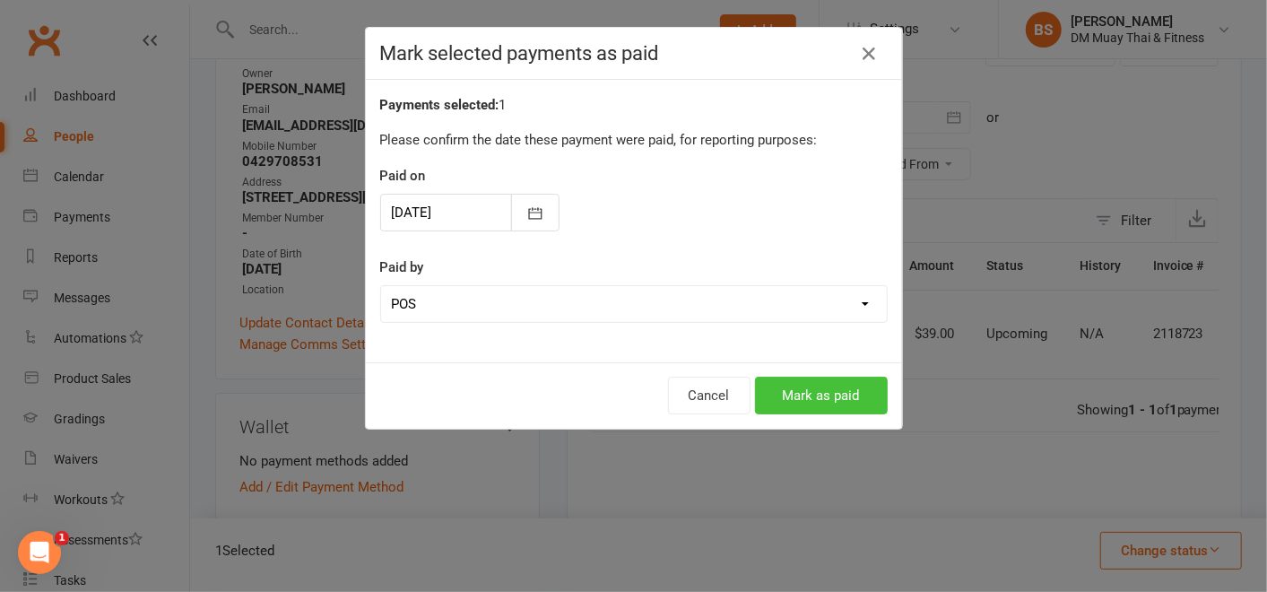
click at [854, 382] on button "Mark as paid" at bounding box center [821, 396] width 133 height 38
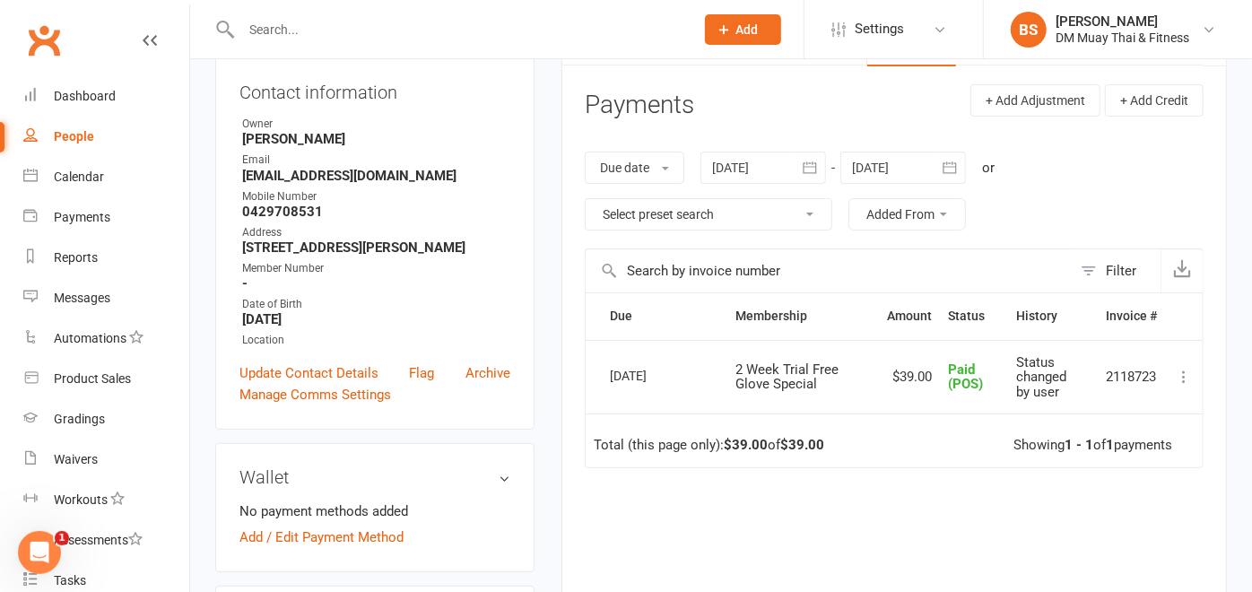
scroll to position [216, 0]
